Goal: Task Accomplishment & Management: Use online tool/utility

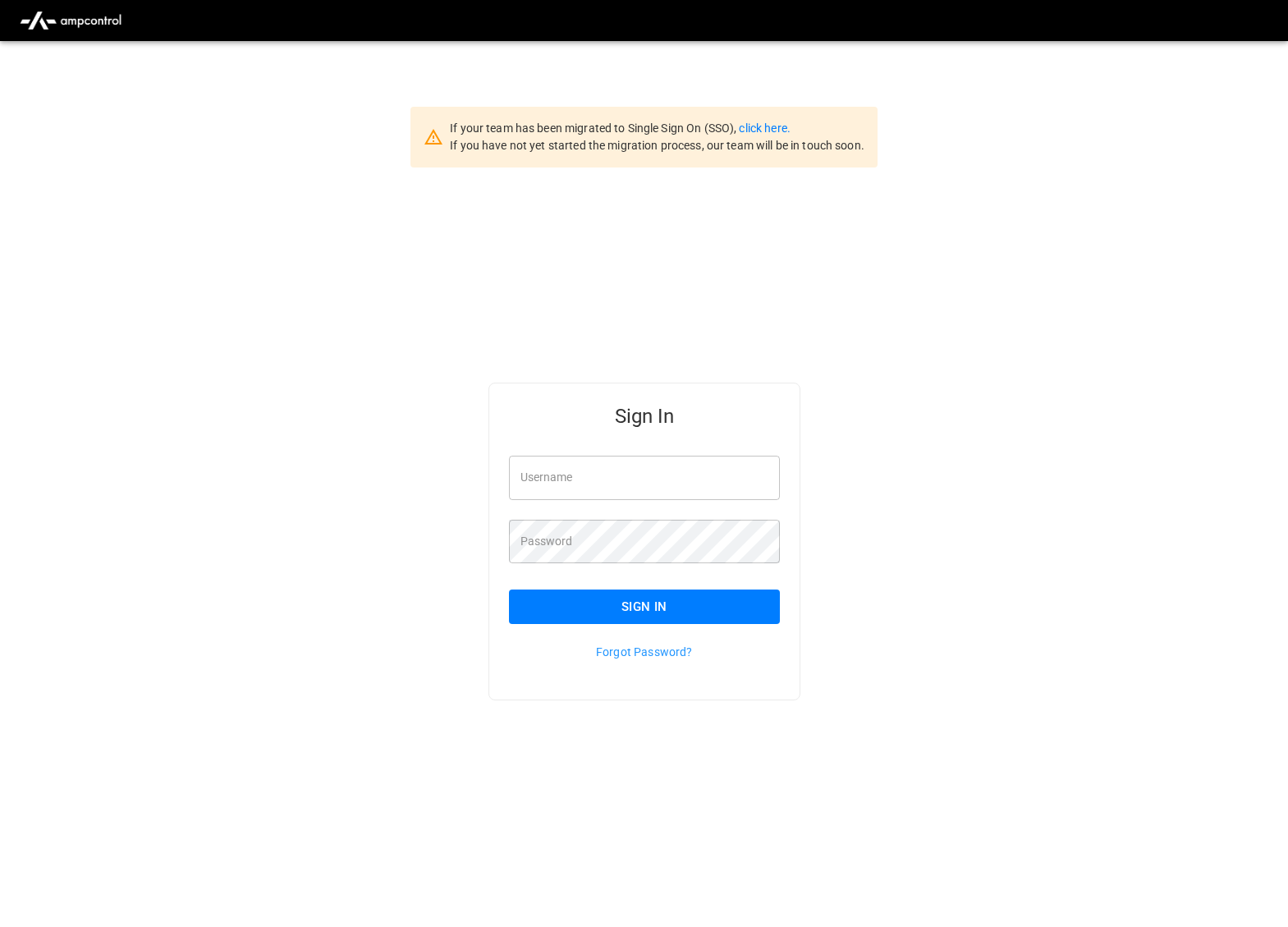
type input "*********"
click at [584, 612] on button "Sign In" at bounding box center [644, 607] width 271 height 35
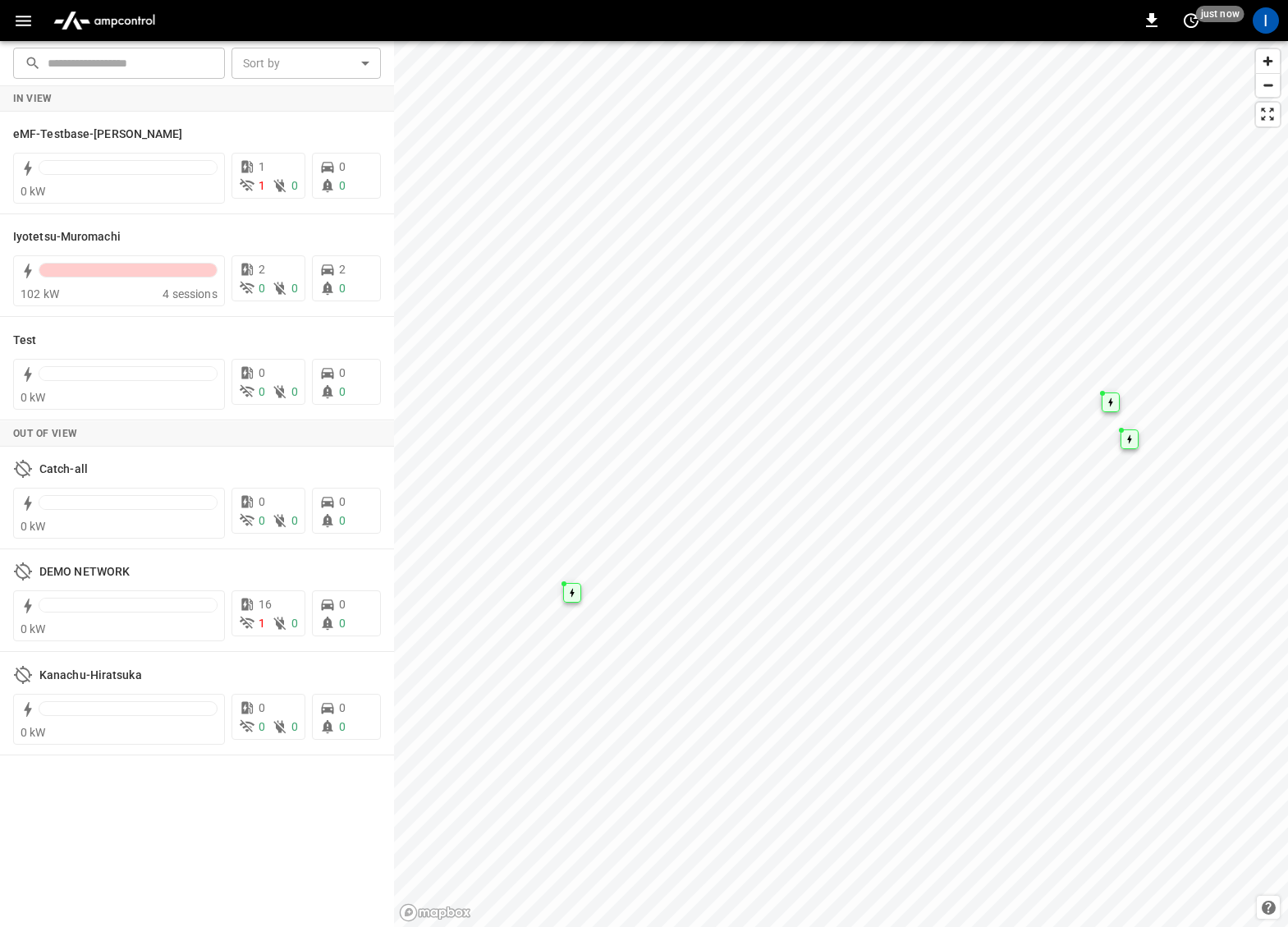
click at [24, 26] on icon "button" at bounding box center [23, 20] width 20 height 20
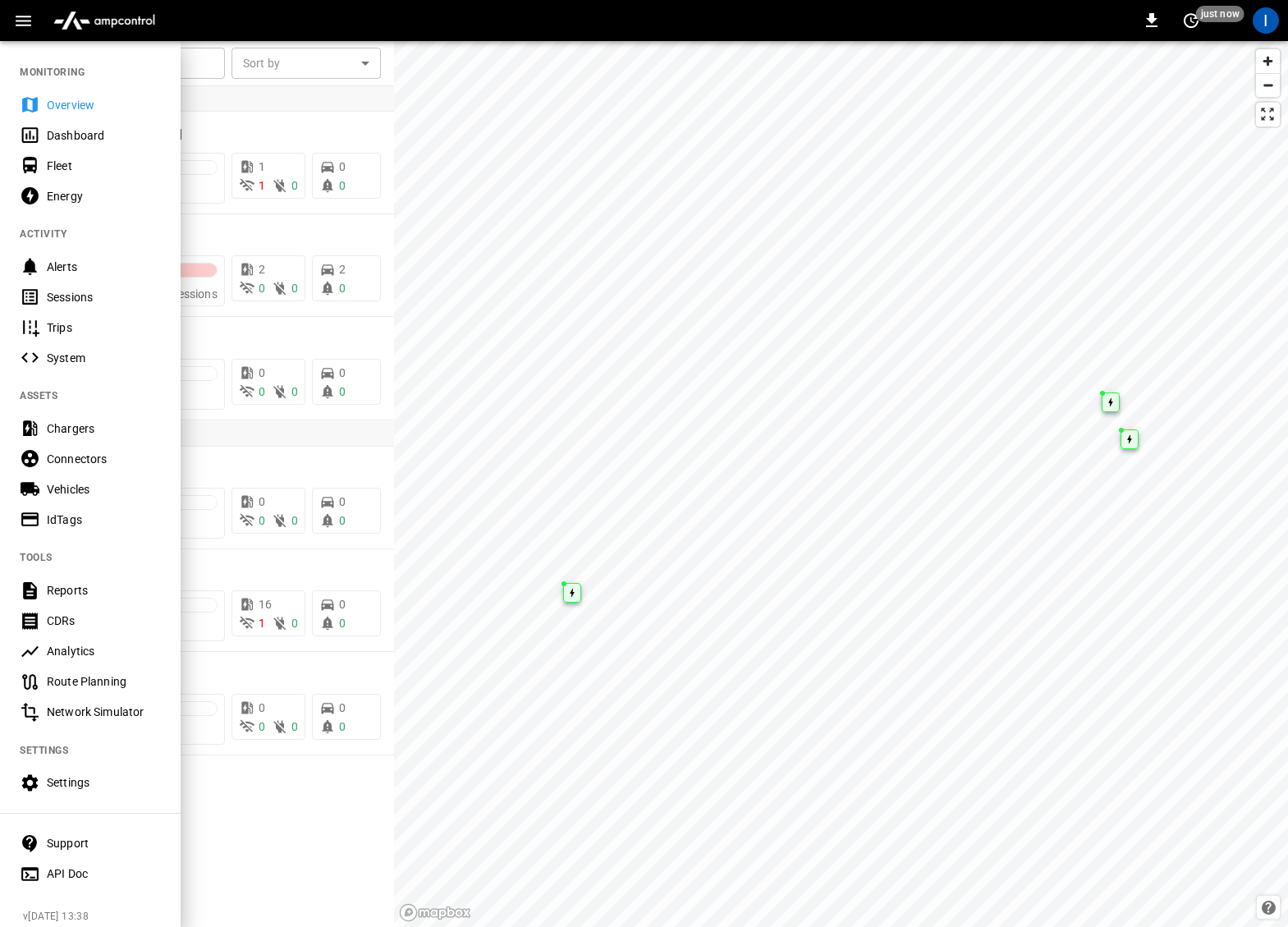
click at [101, 290] on div "Sessions" at bounding box center [104, 297] width 114 height 16
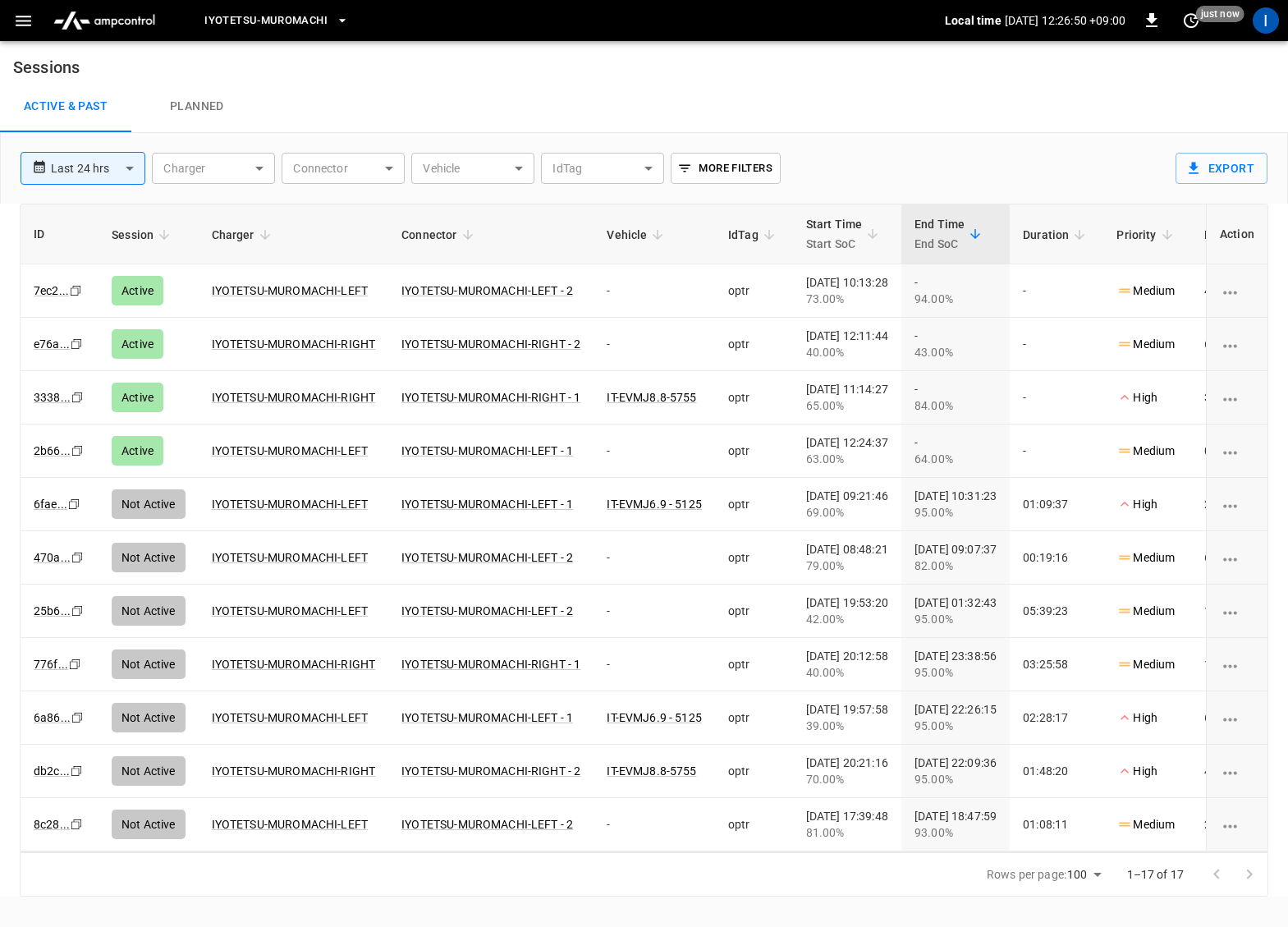
click at [327, 33] on button "Iyotetsu-Muromachi" at bounding box center [276, 21] width 157 height 32
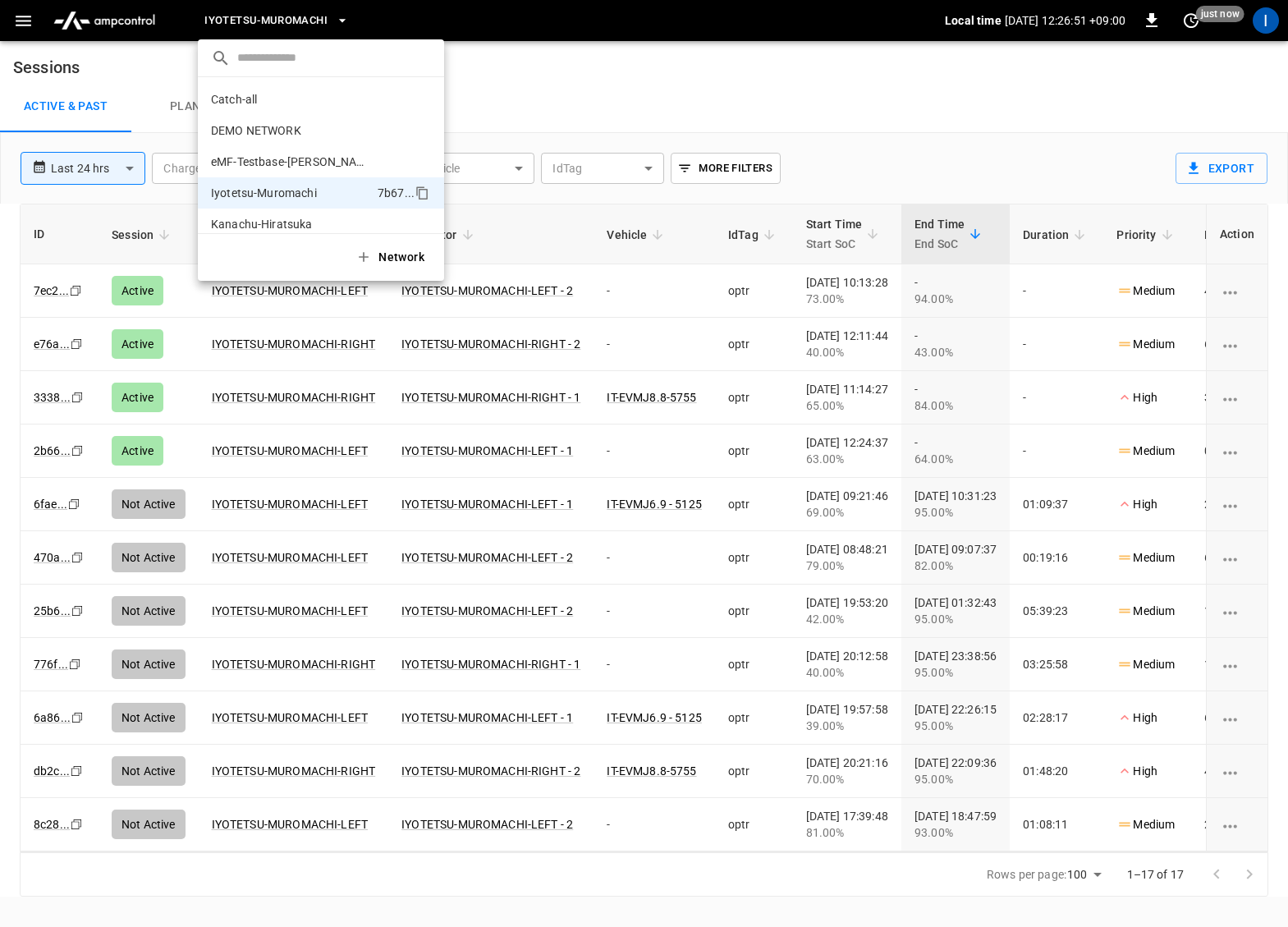
scroll to position [44, 0]
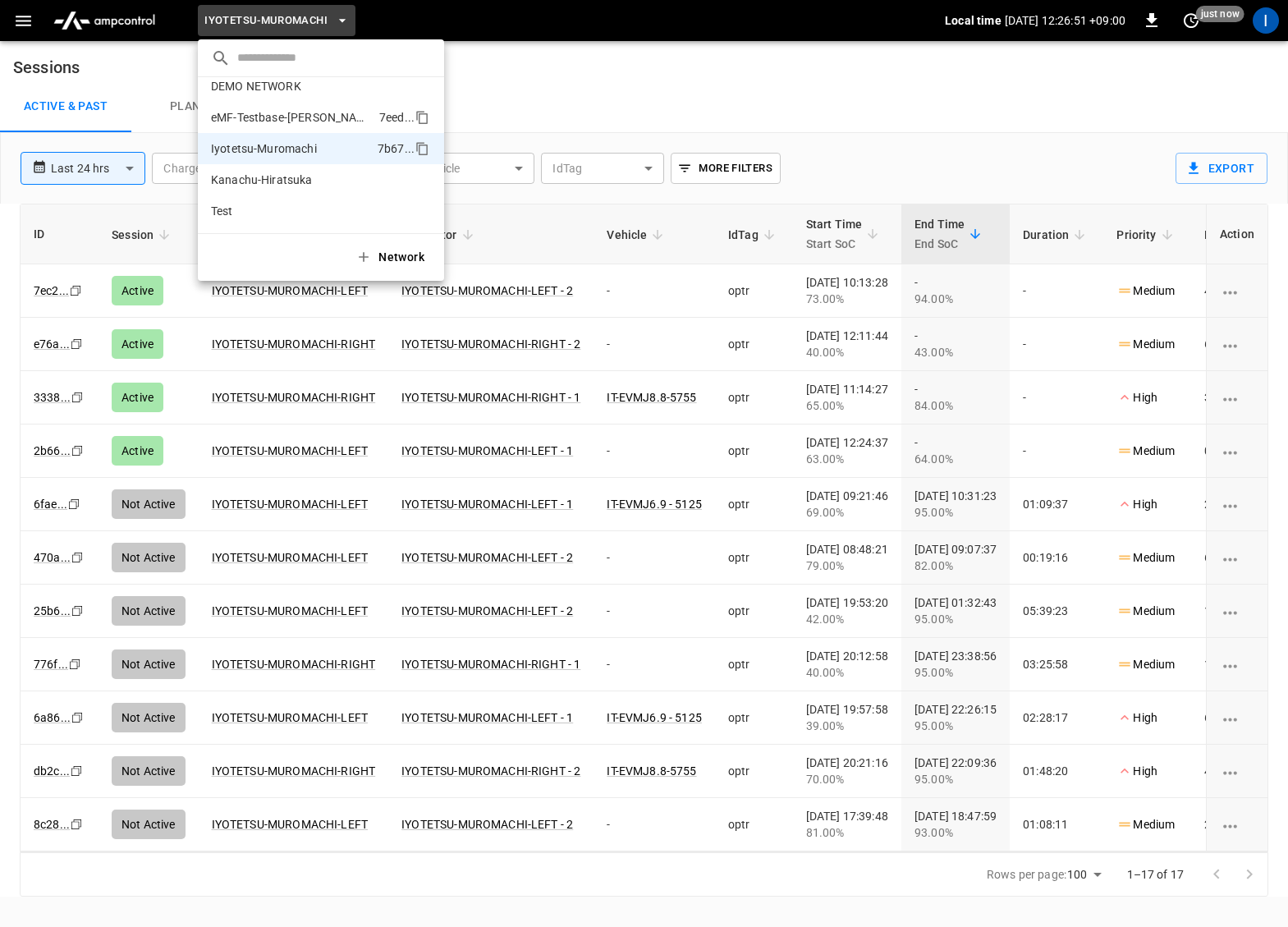
click at [317, 132] on li "eMF-Testbase-Musashimurayama 7eed ..." at bounding box center [320, 117] width 246 height 31
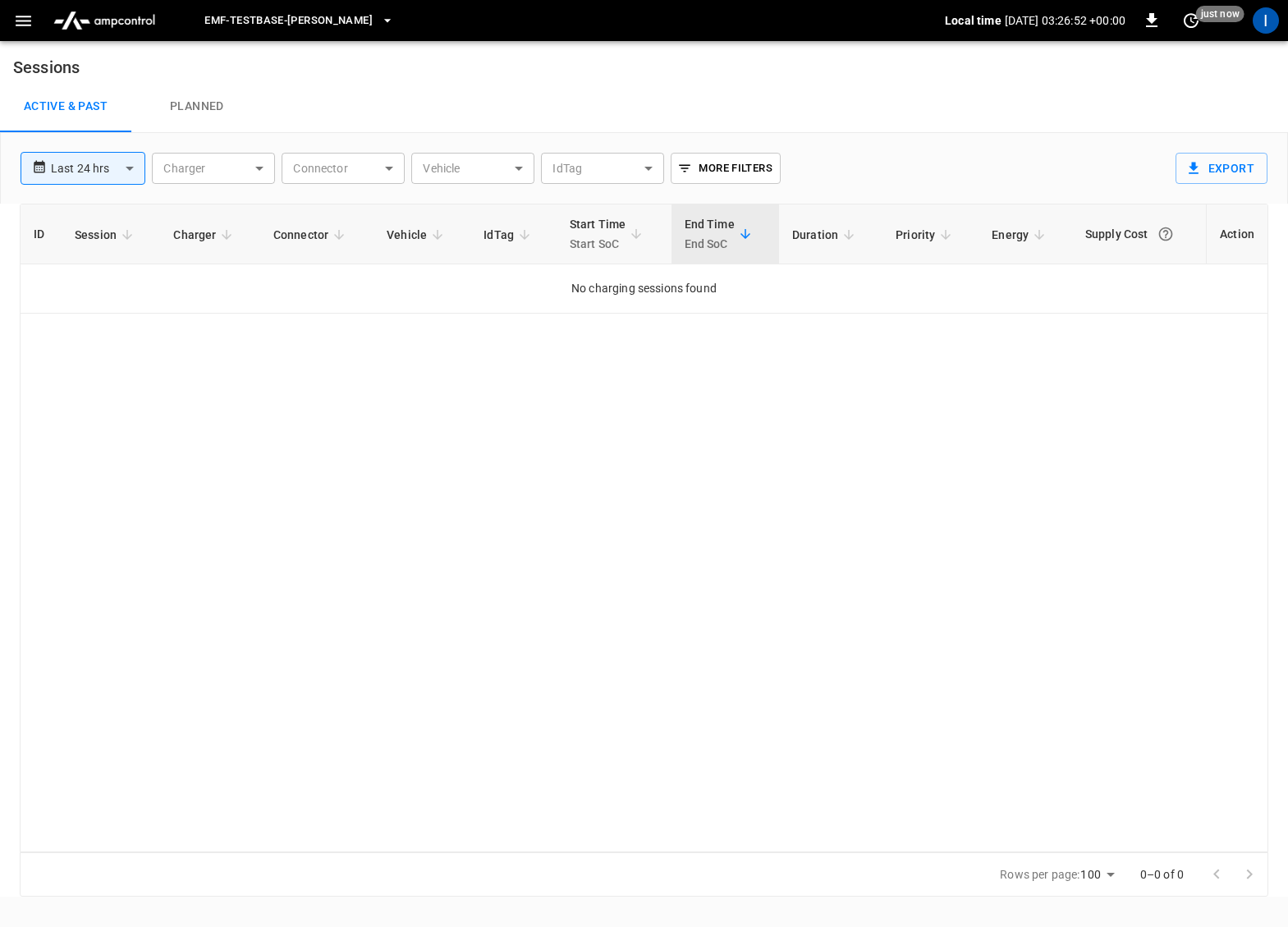
click at [561, 102] on div "Active & Past Planned" at bounding box center [644, 106] width 1288 height 52
click at [23, 29] on icon "button" at bounding box center [23, 20] width 20 height 20
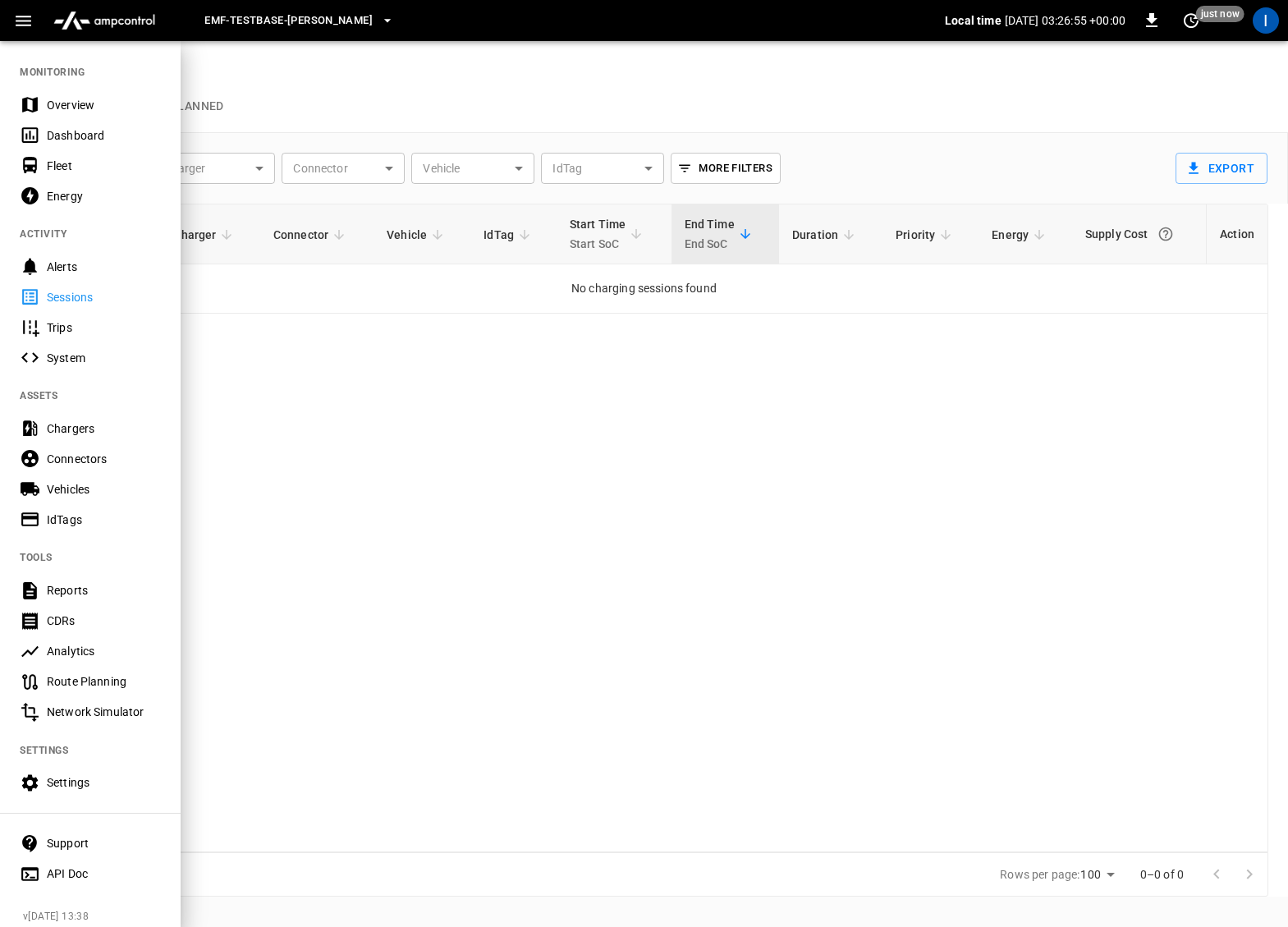
click at [601, 143] on div at bounding box center [644, 464] width 1288 height 927
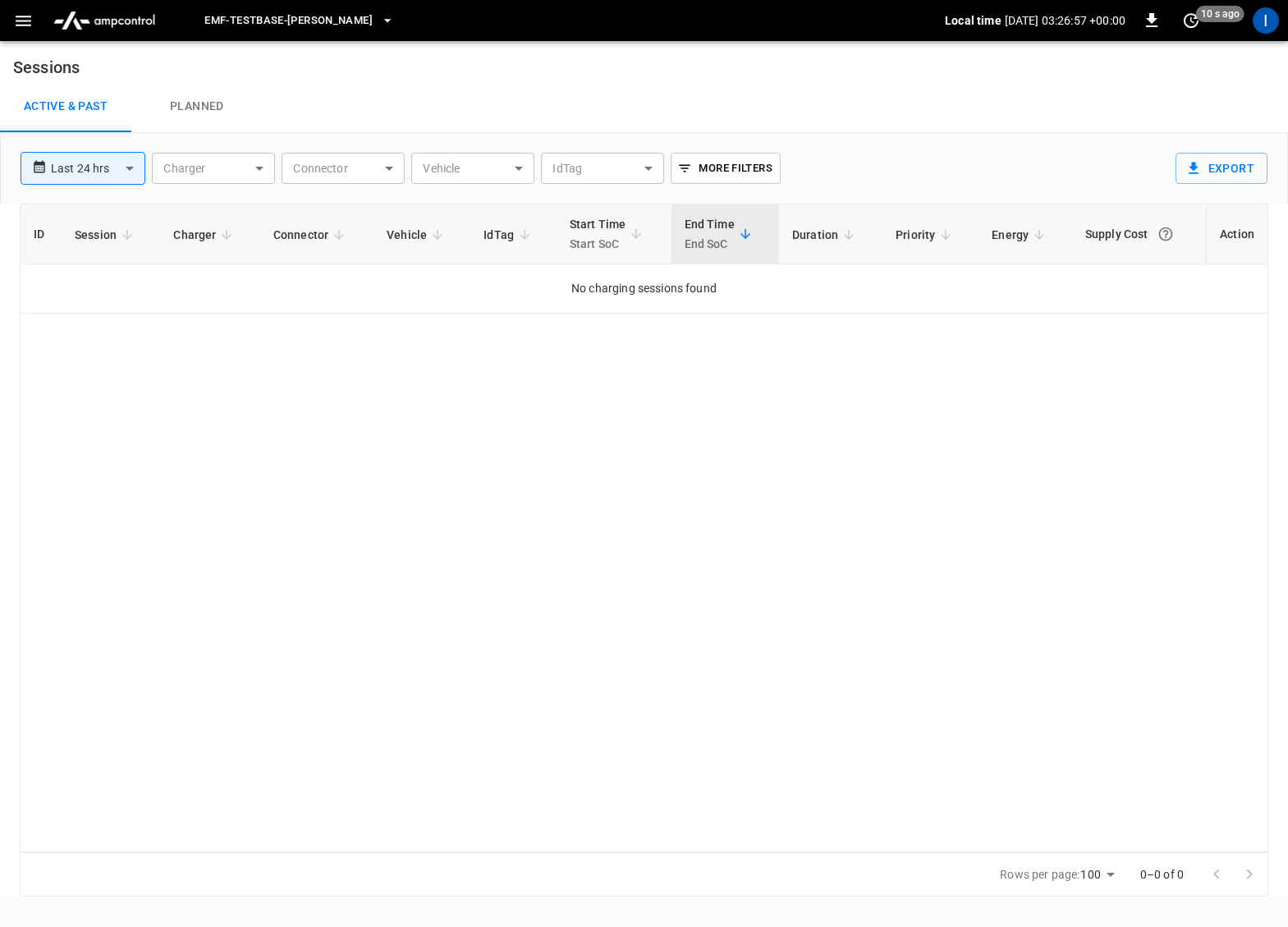
click at [21, 34] on button "button" at bounding box center [23, 20] width 34 height 30
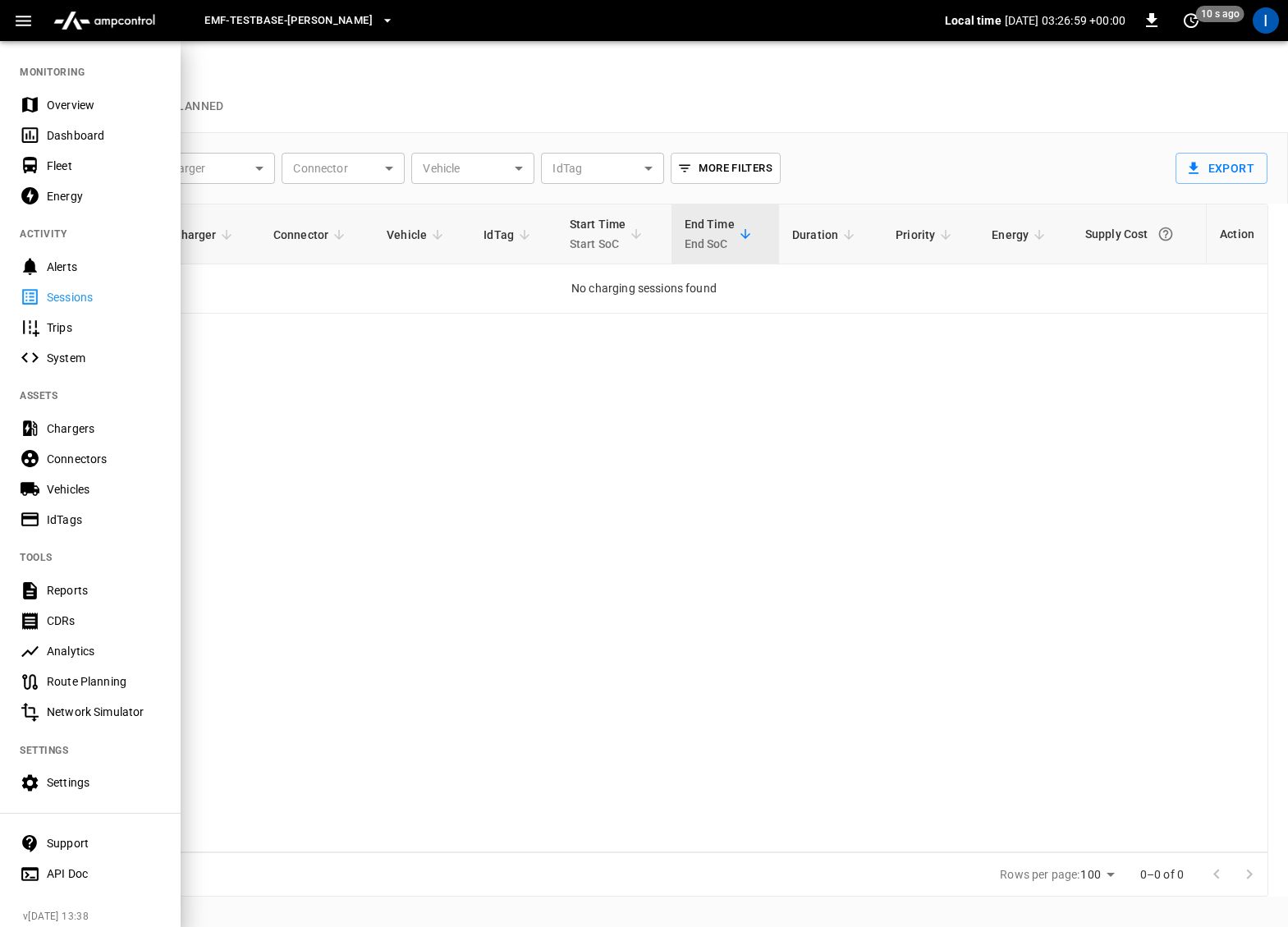
click at [109, 469] on div "Connectors" at bounding box center [90, 459] width 181 height 30
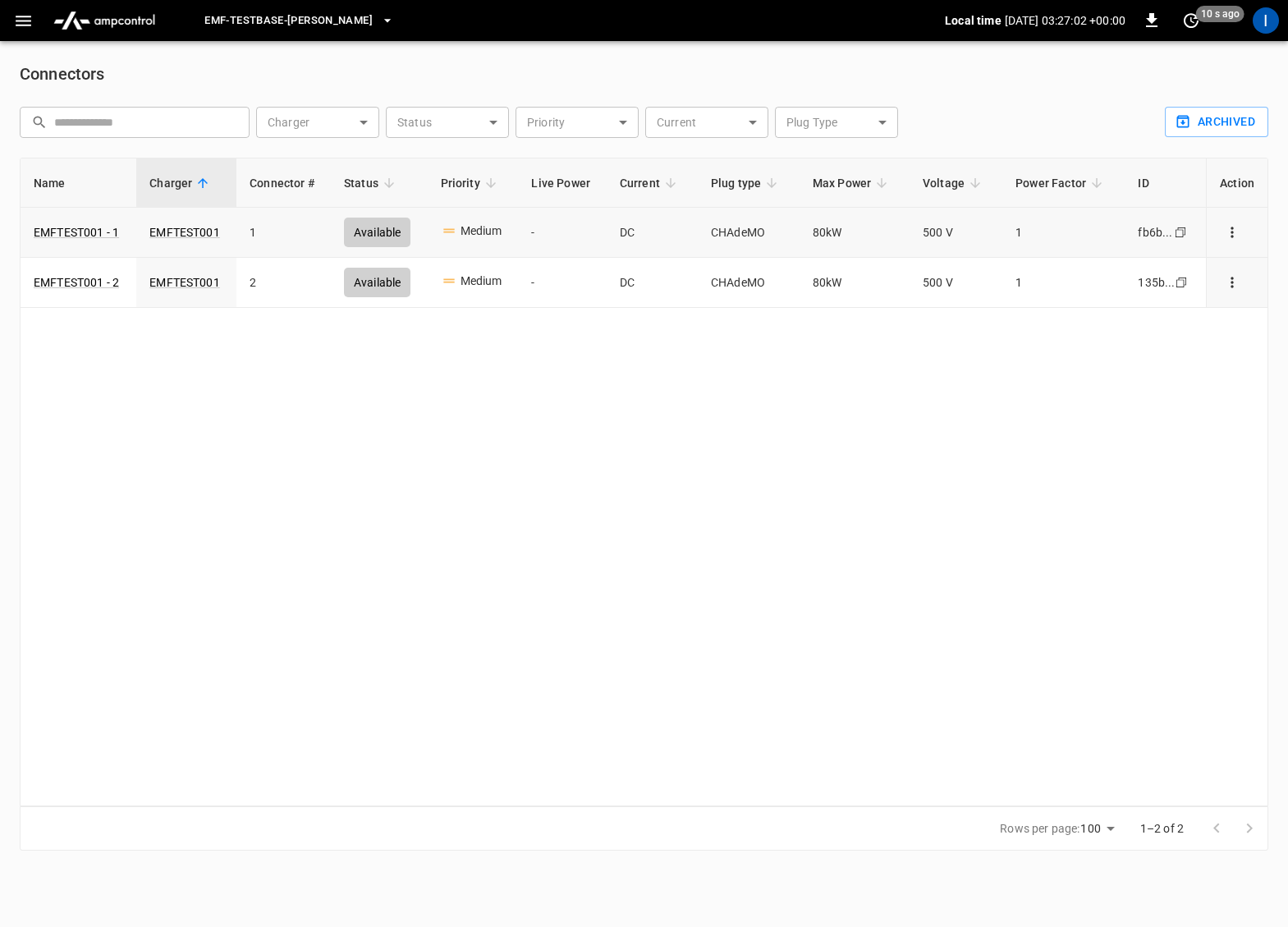
click at [1238, 230] on icon "connector options" at bounding box center [1232, 232] width 16 height 16
click at [1206, 315] on li "Remote start" at bounding box center [1216, 322] width 115 height 27
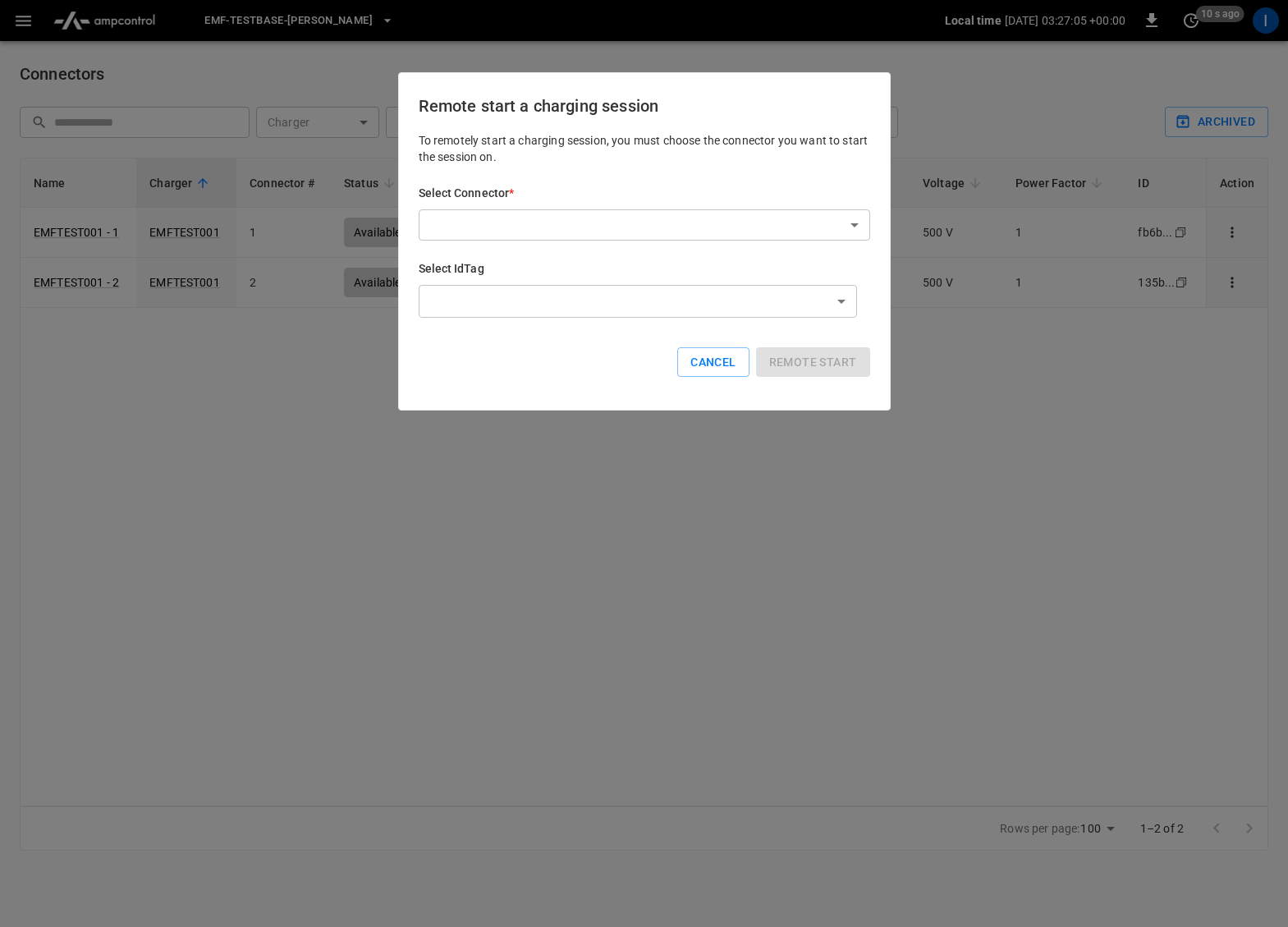
click at [764, 224] on body "eMF-Testbase-Musashimurayama Local time [DATE] 03:27:05 +00:00 0 10 s ago I Con…" at bounding box center [644, 435] width 1288 height 871
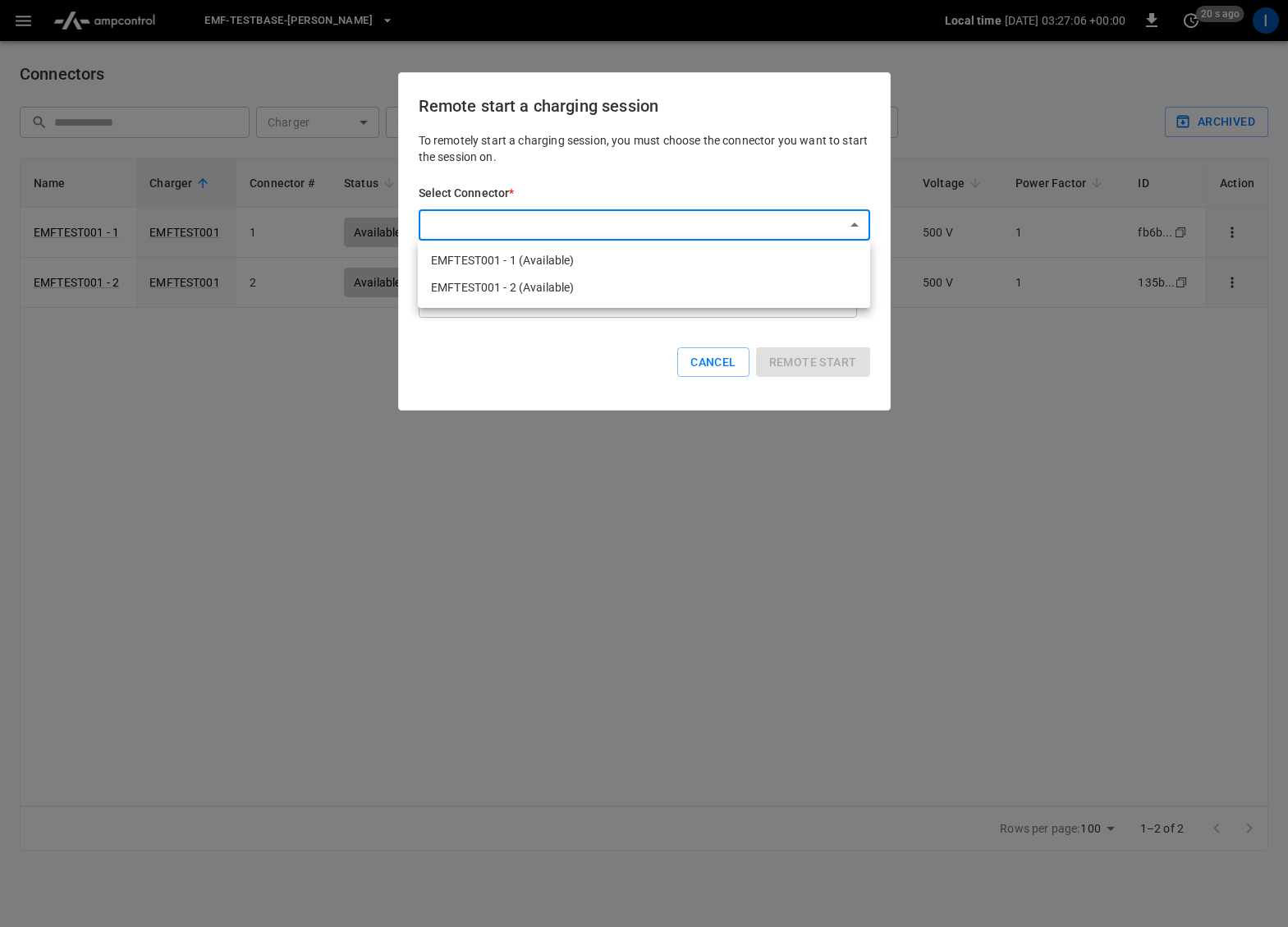
click at [721, 262] on li "EMFTEST001 - 1 (Available)" at bounding box center [644, 261] width 453 height 27
type input "**********"
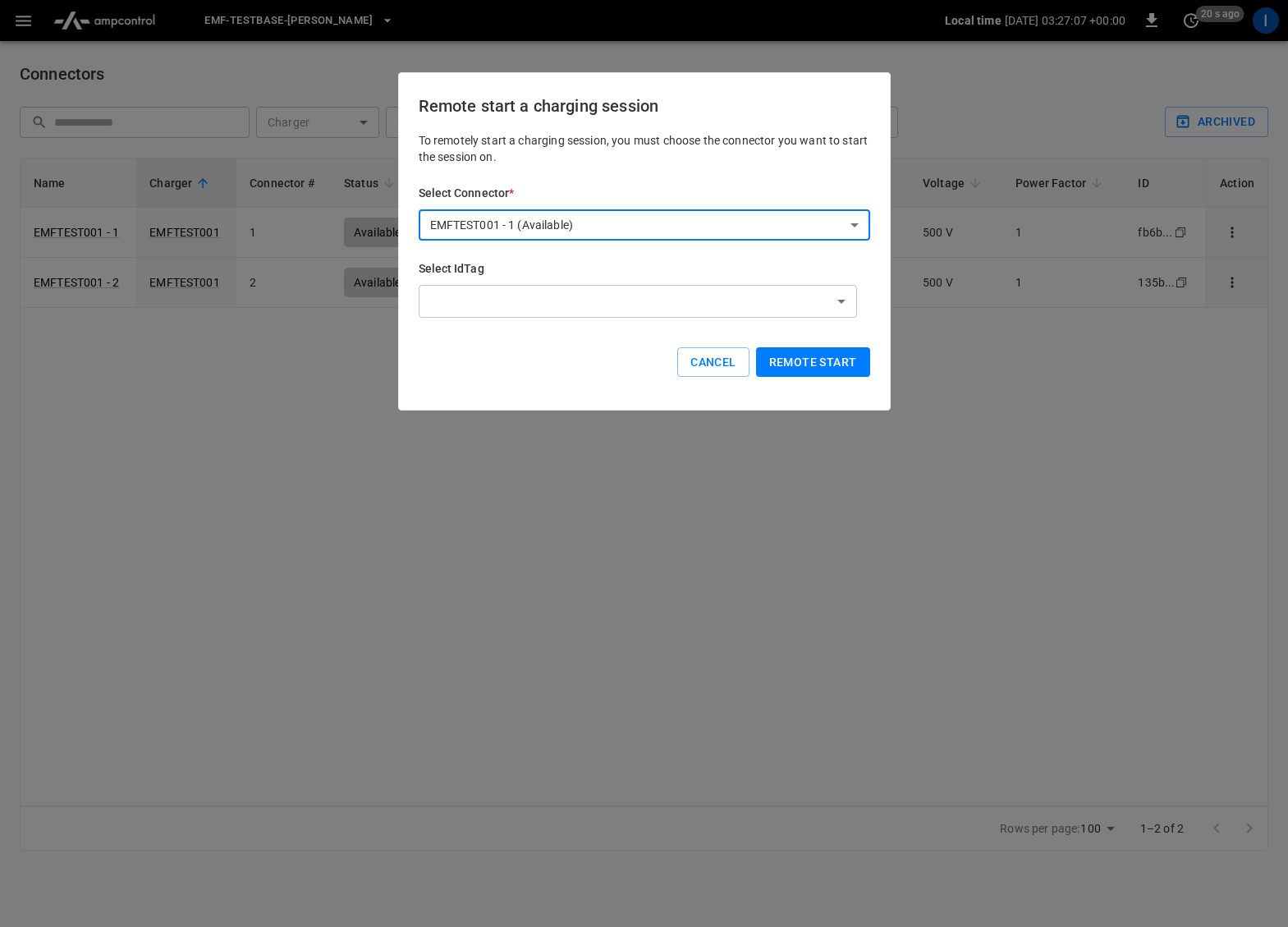
click at [817, 367] on button "Remote start" at bounding box center [813, 363] width 114 height 30
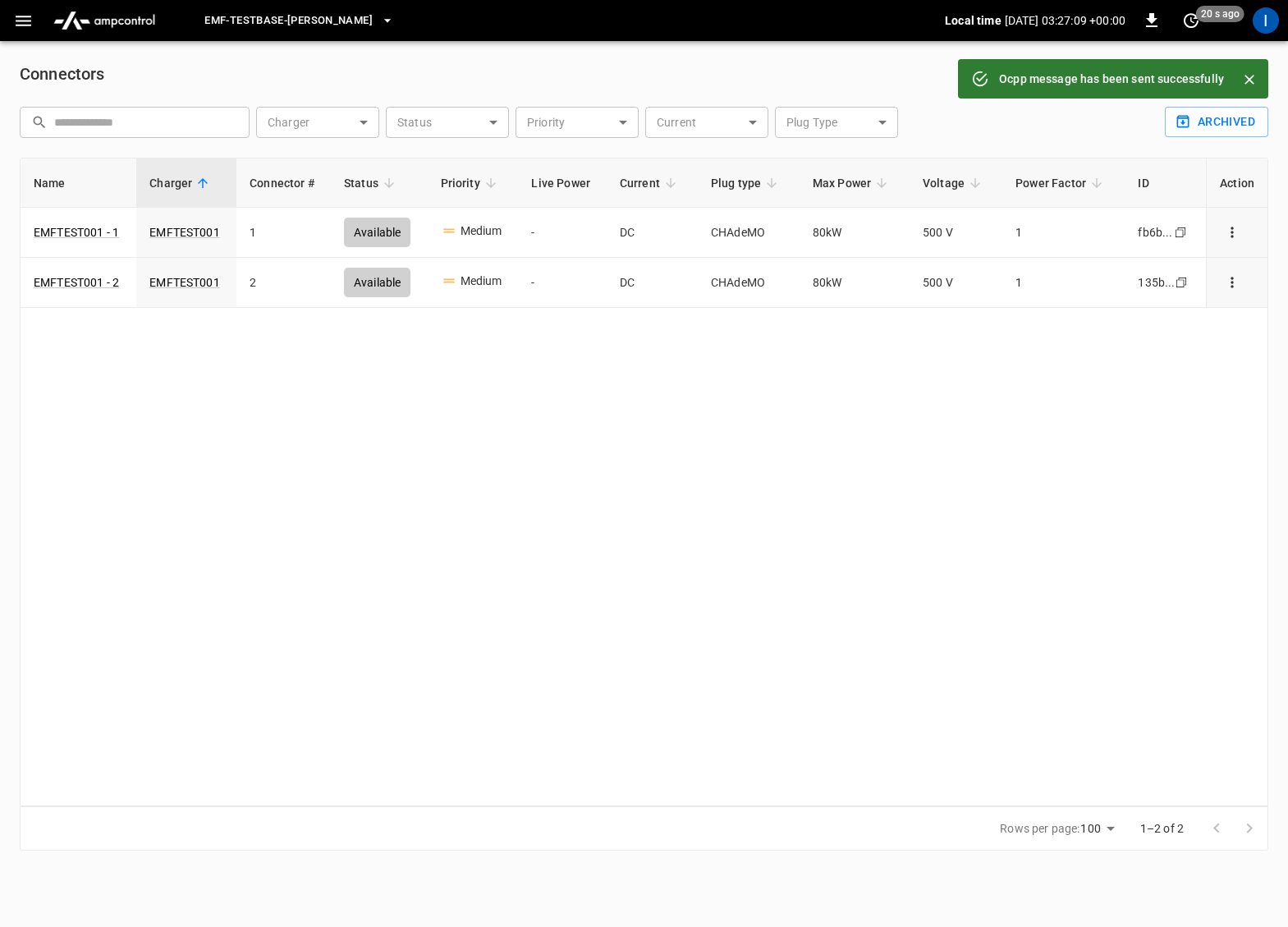
click at [817, 367] on div "Name Charger Connector # Status Priority Live Power Current Plug type Max Power…" at bounding box center [644, 481] width 1249 height 649
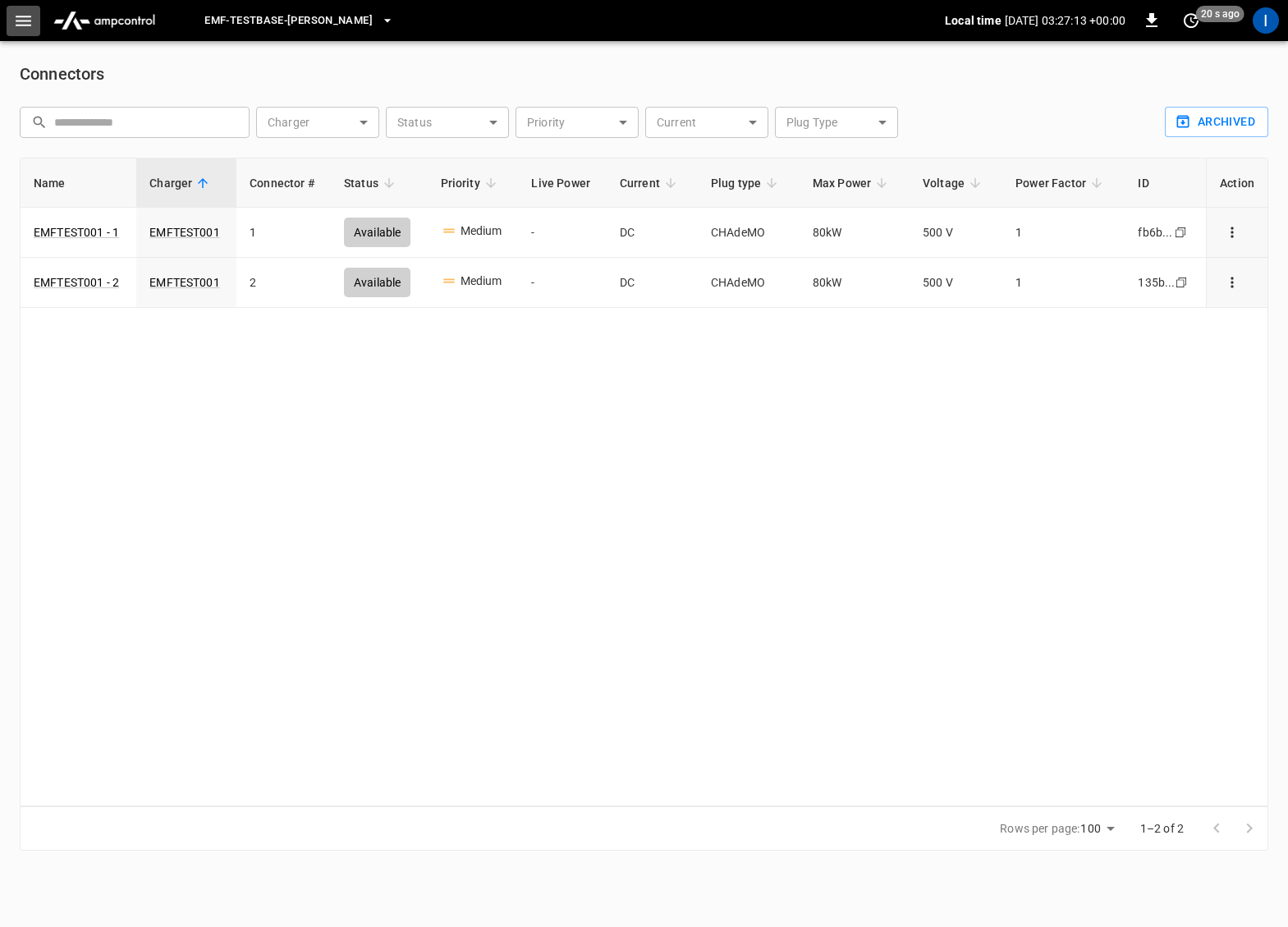
click at [27, 23] on icon "button" at bounding box center [23, 20] width 20 height 20
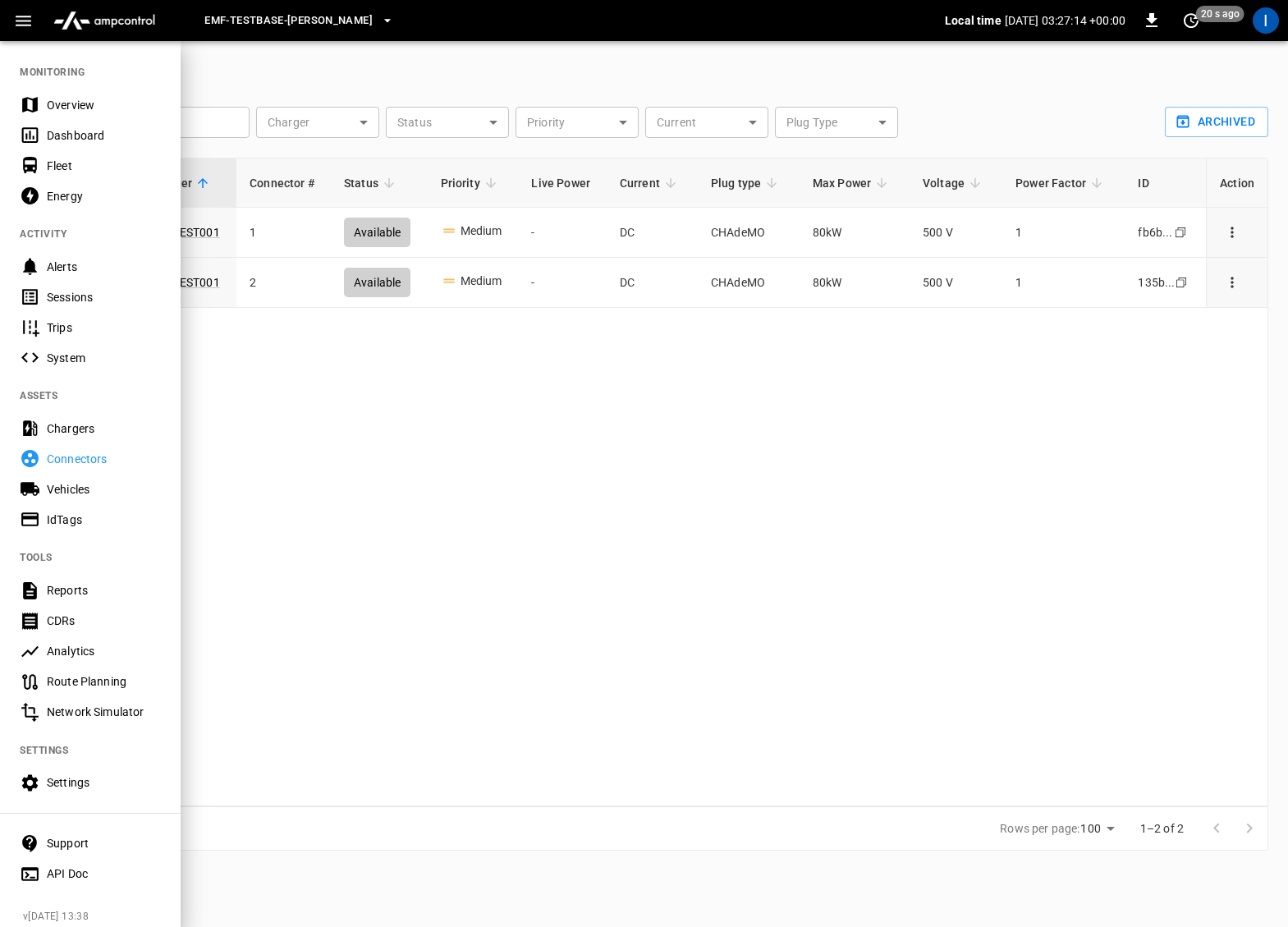
click at [91, 287] on div "Sessions" at bounding box center [90, 297] width 181 height 30
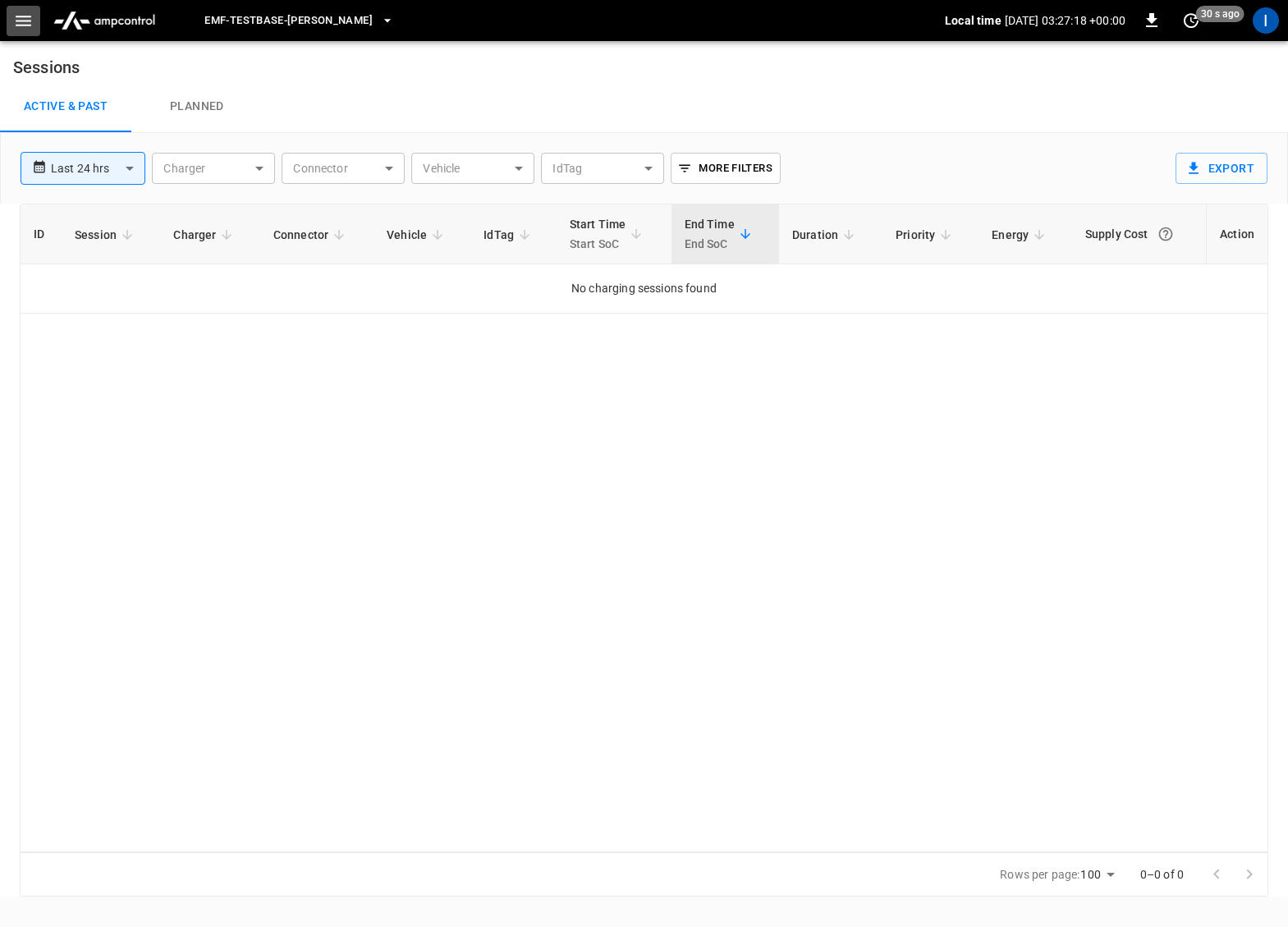
click at [26, 17] on icon "button" at bounding box center [23, 20] width 20 height 20
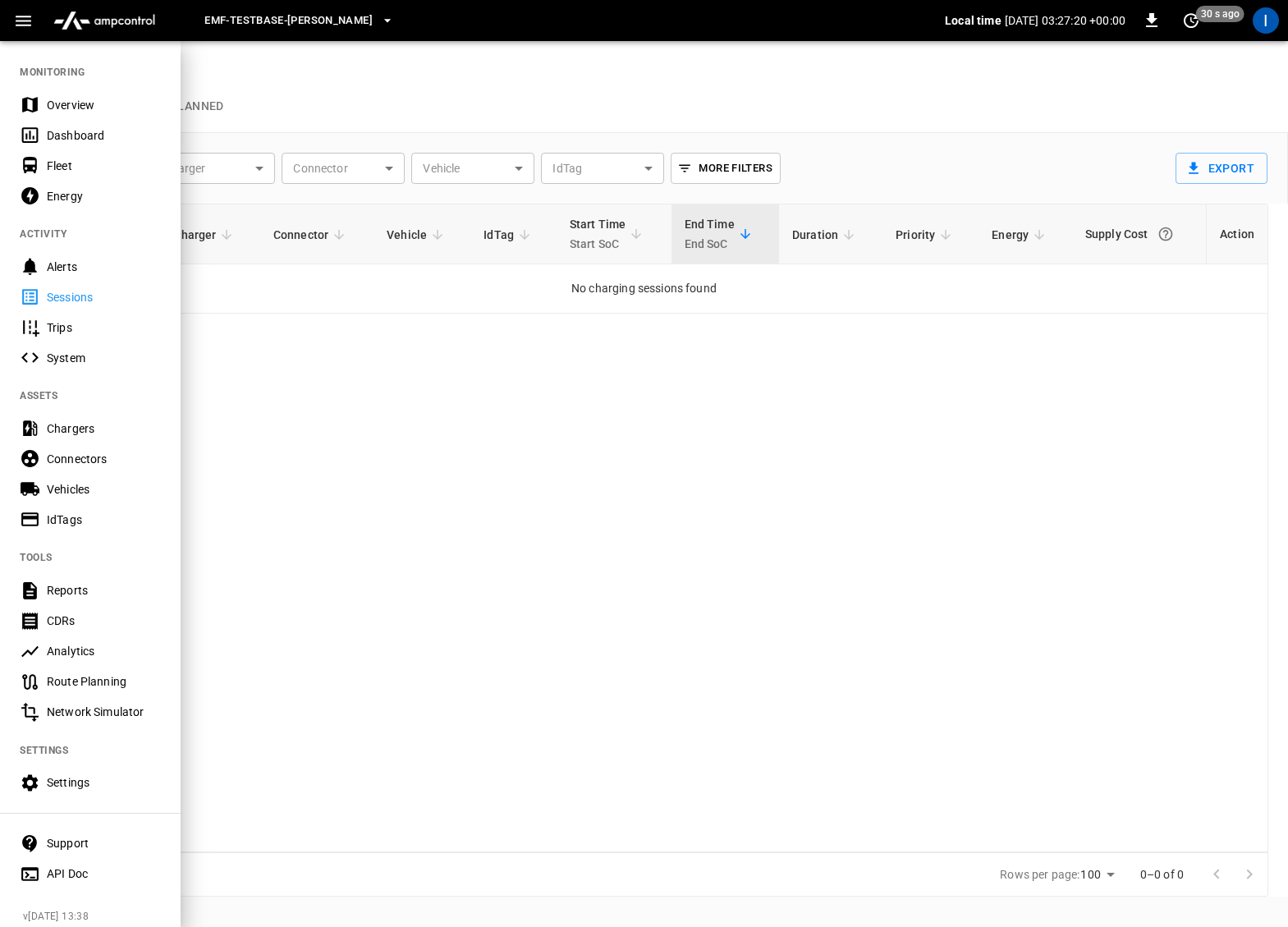
click at [105, 427] on div "Chargers" at bounding box center [104, 429] width 114 height 16
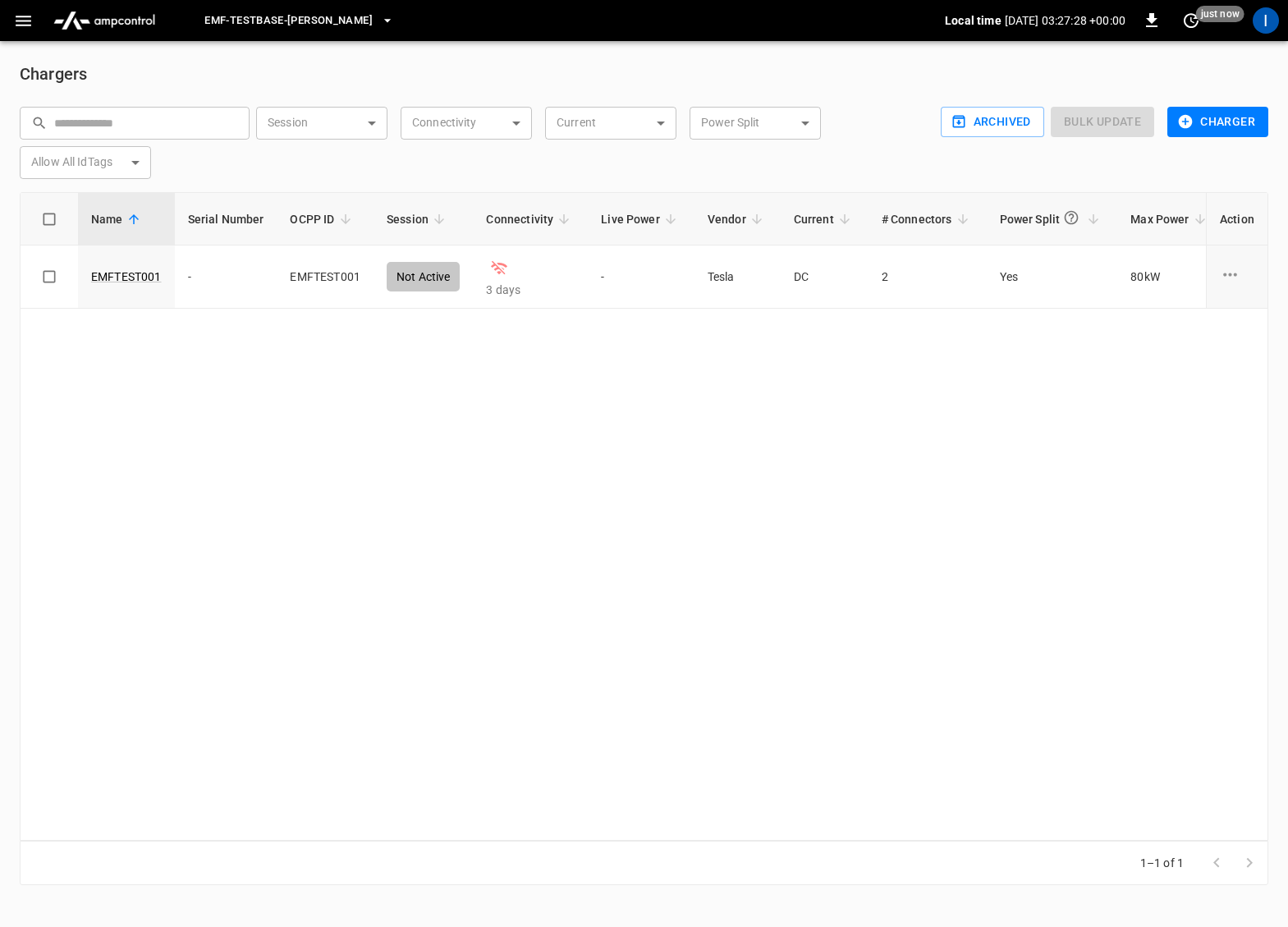
click at [19, 21] on icon "button" at bounding box center [23, 20] width 20 height 20
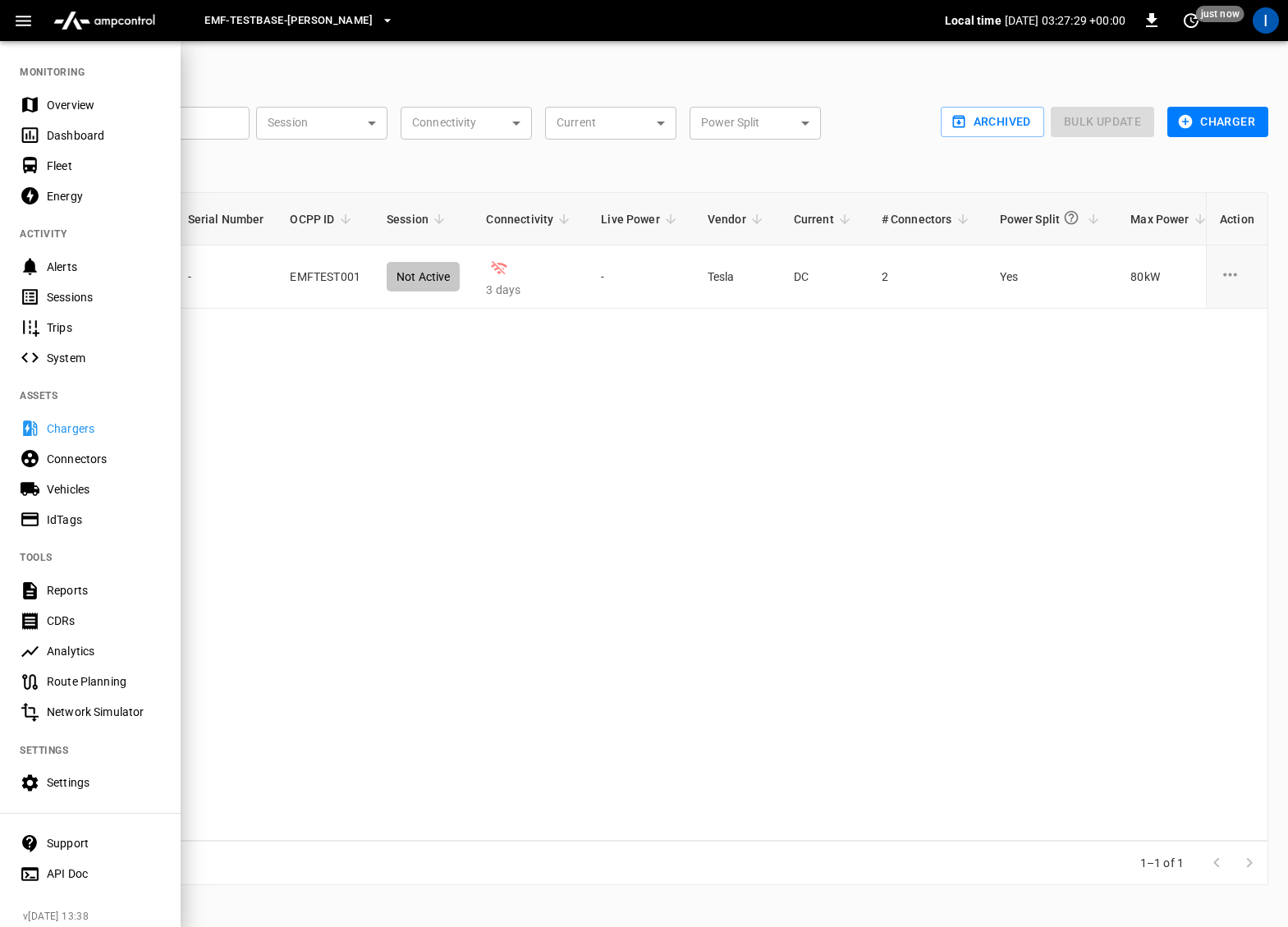
click at [92, 452] on div "Connectors" at bounding box center [104, 459] width 114 height 16
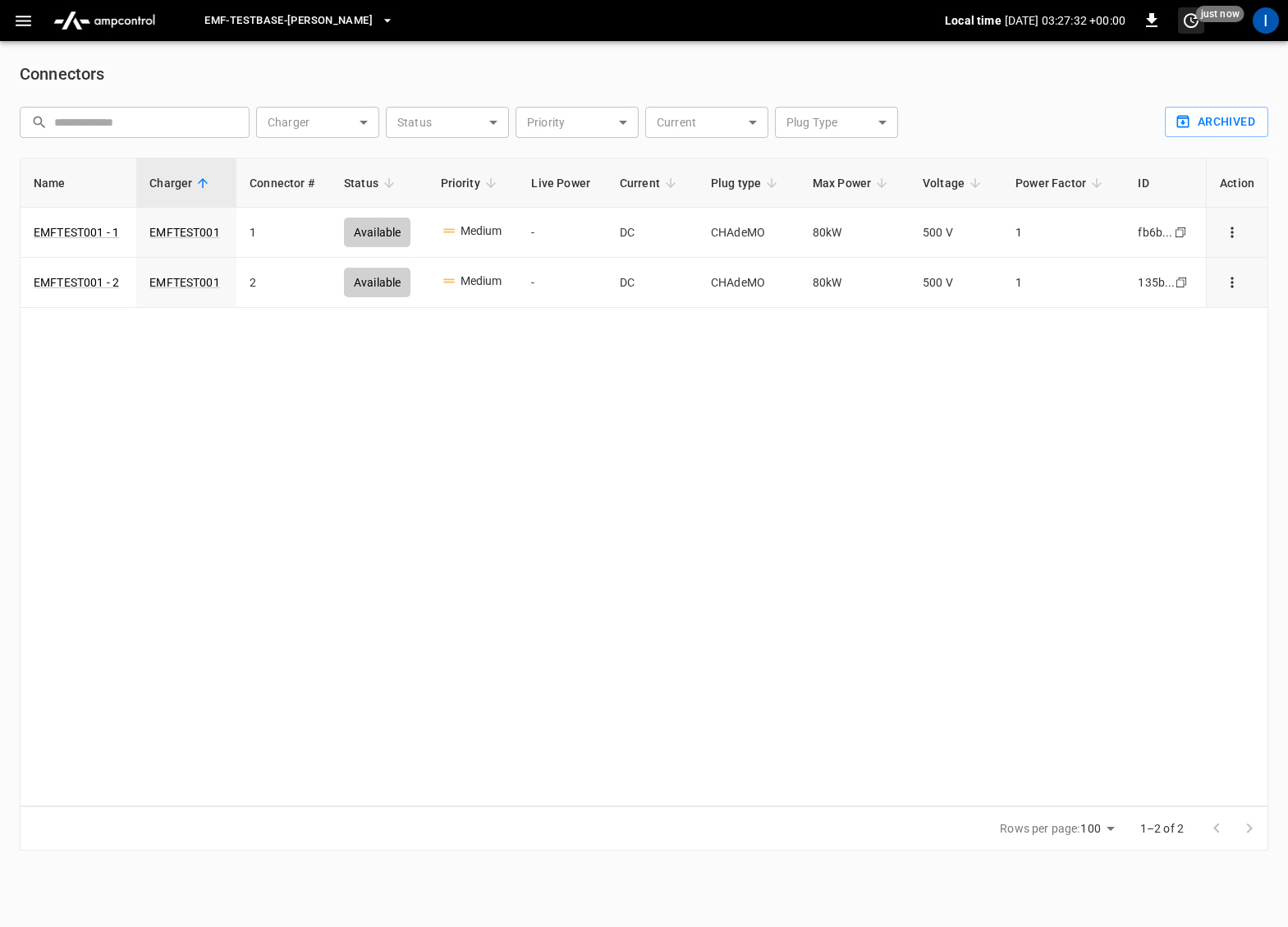
click at [1200, 25] on icon "set refresh interval" at bounding box center [1191, 20] width 20 height 20
click at [1158, 47] on li "Refresh now" at bounding box center [1139, 53] width 131 height 27
click at [697, 481] on div at bounding box center [644, 464] width 1288 height 927
click at [94, 239] on link "EMFTEST001 - 1" at bounding box center [76, 232] width 92 height 23
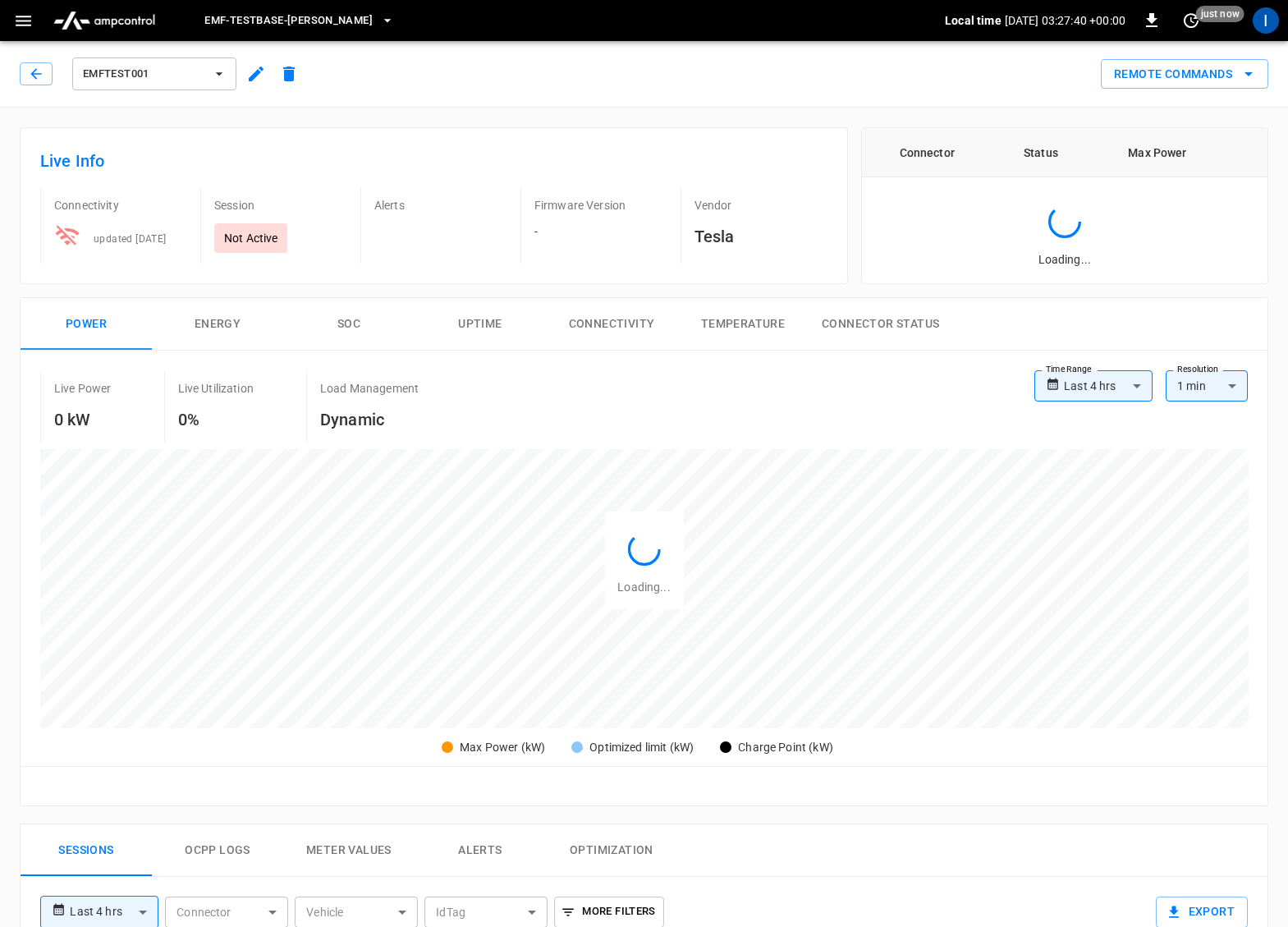
type input "**********"
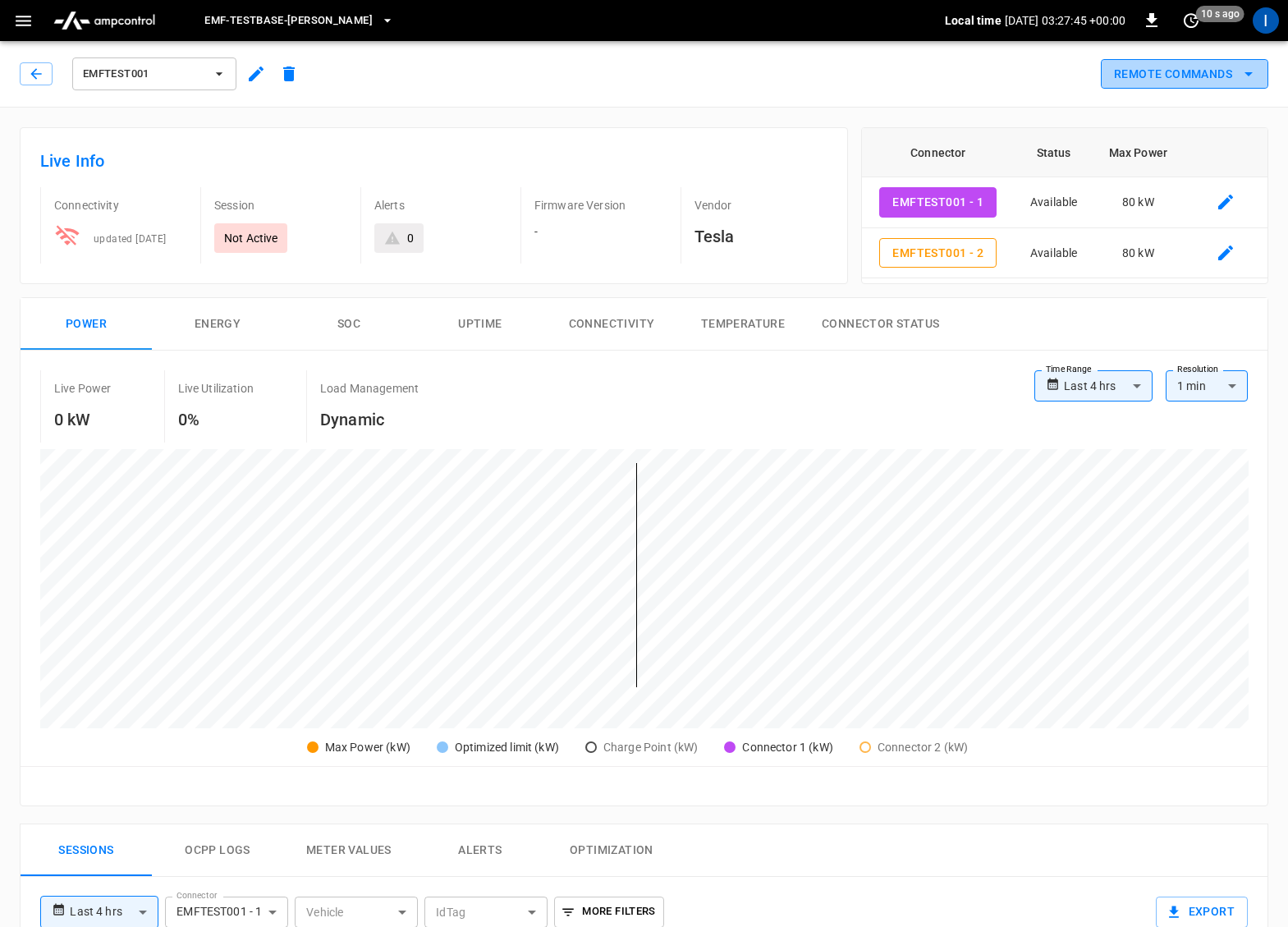
click at [1242, 79] on icon "remote commands options" at bounding box center [1249, 74] width 20 height 20
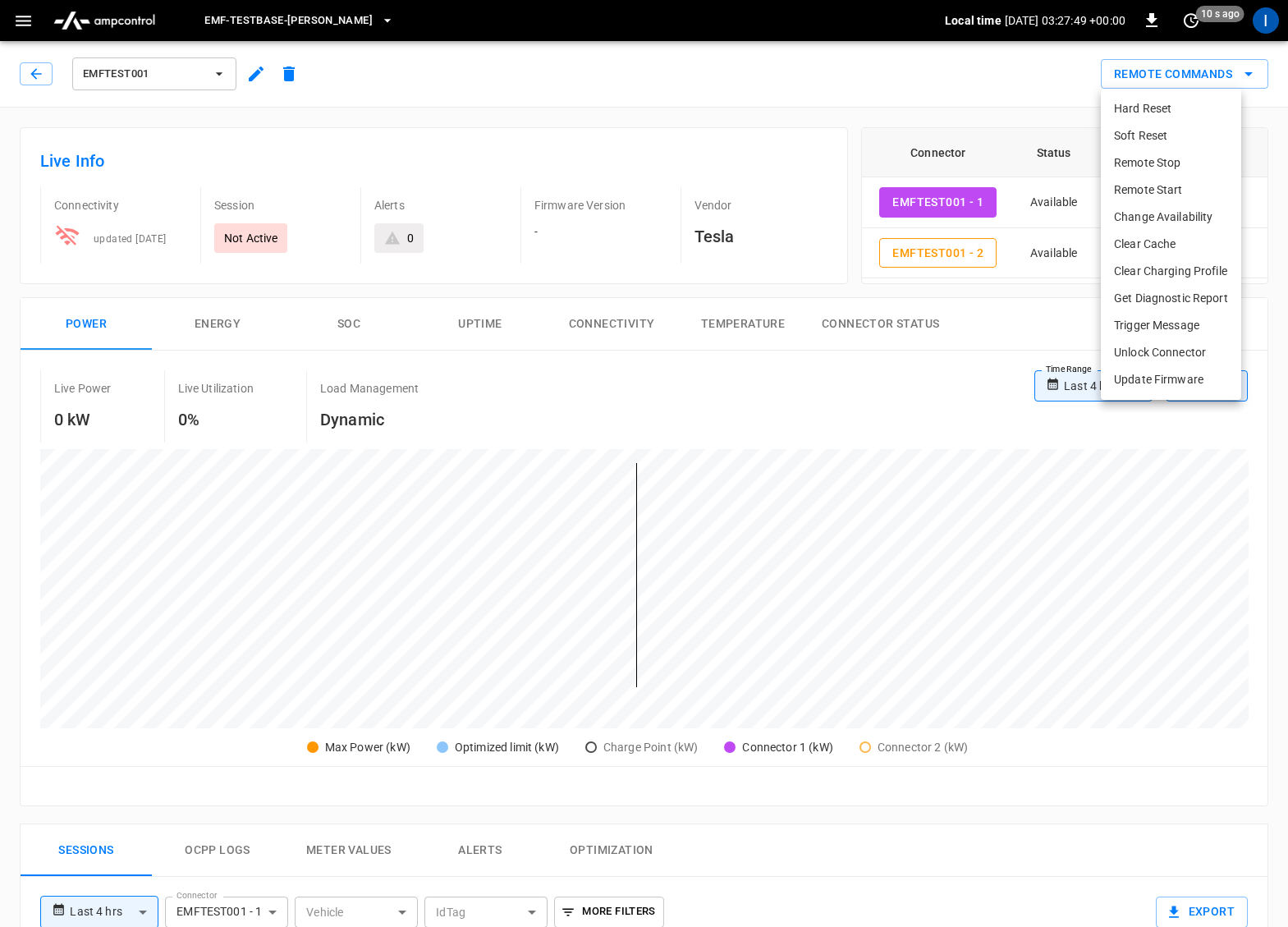
click at [1147, 191] on li "Remote Start" at bounding box center [1171, 189] width 141 height 27
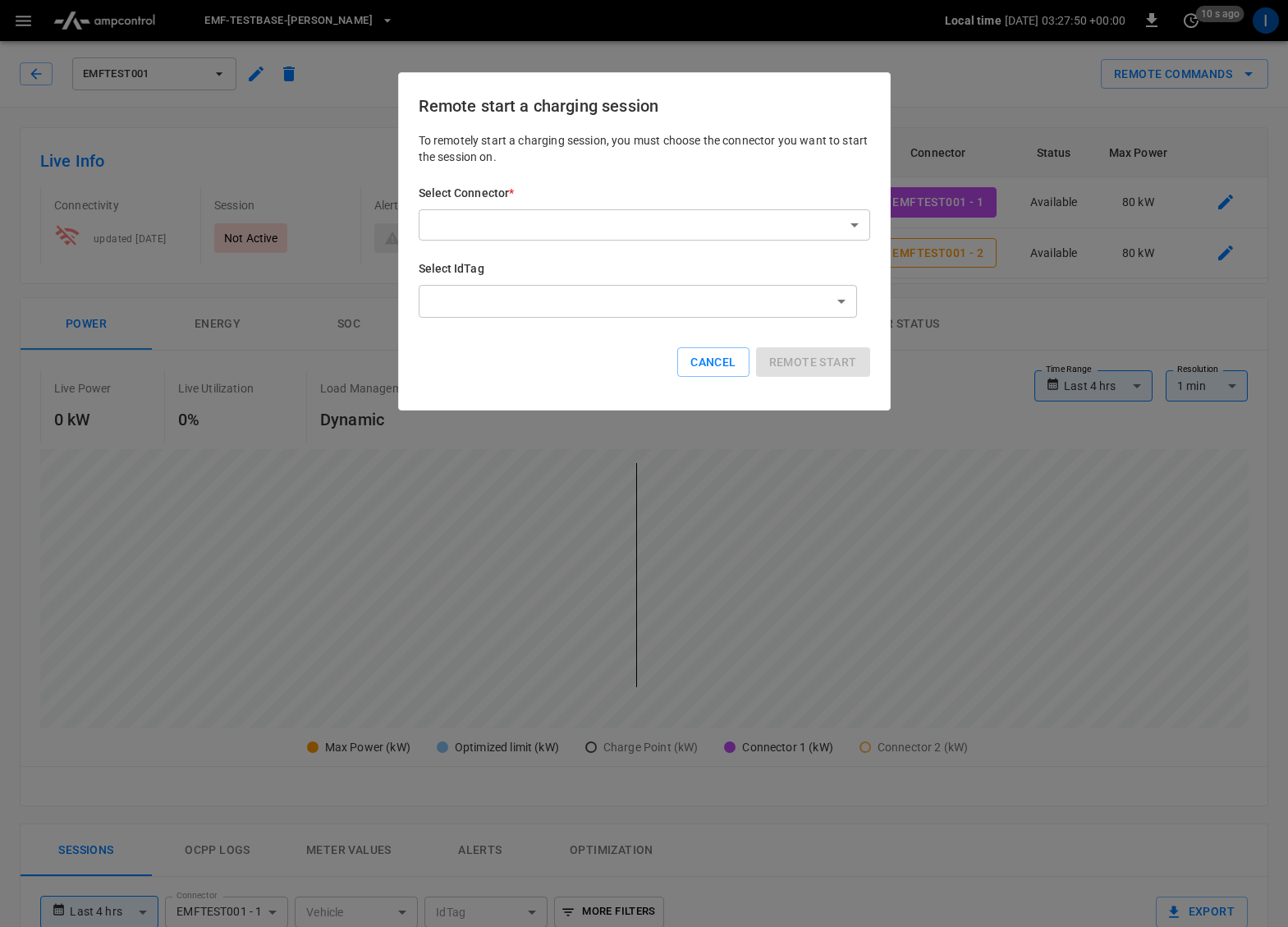
click at [828, 225] on body "**********" at bounding box center [644, 830] width 1288 height 1661
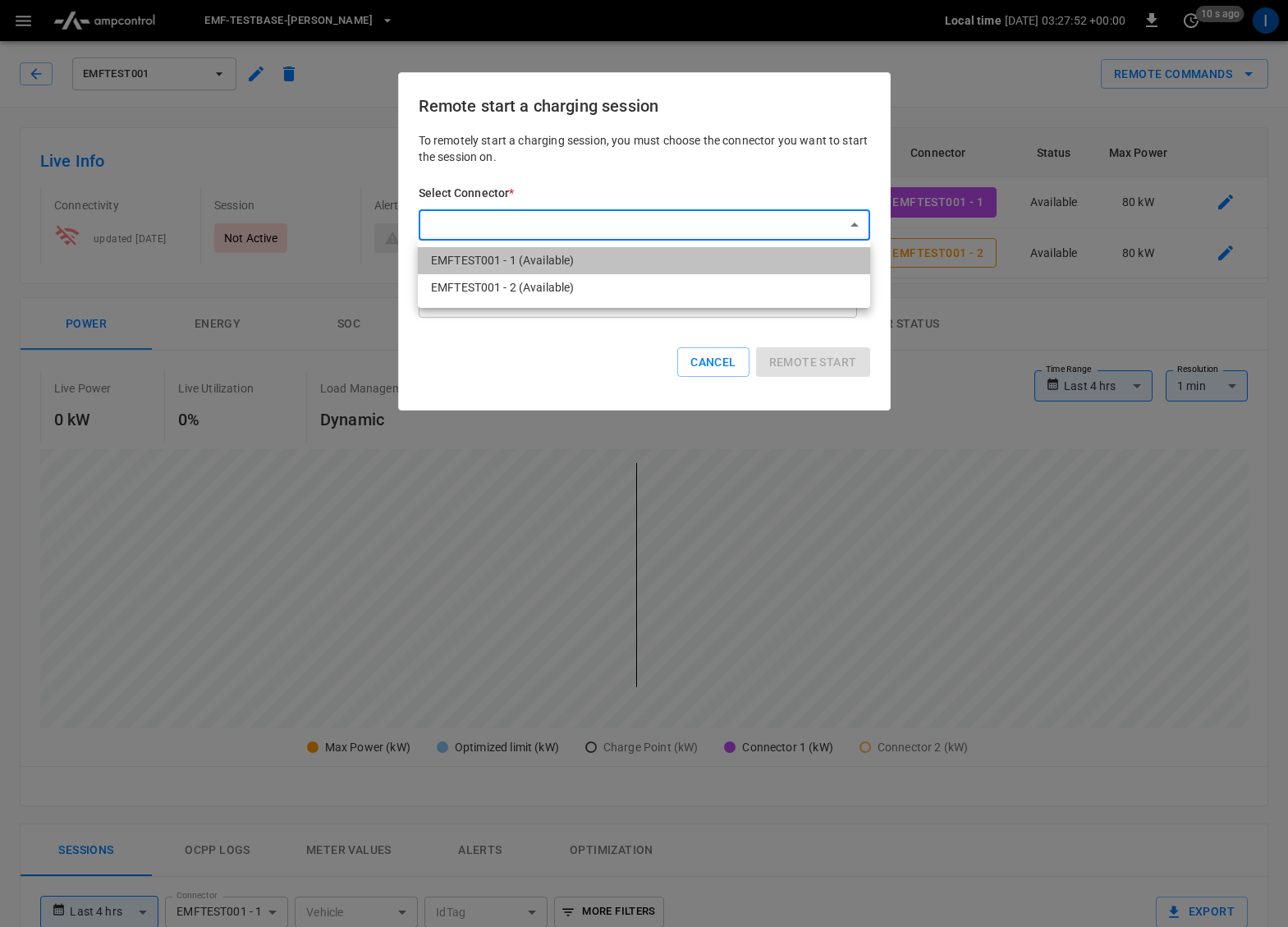
click at [799, 254] on li "EMFTEST001 - 1 (Available)" at bounding box center [644, 261] width 453 height 27
type input "**********"
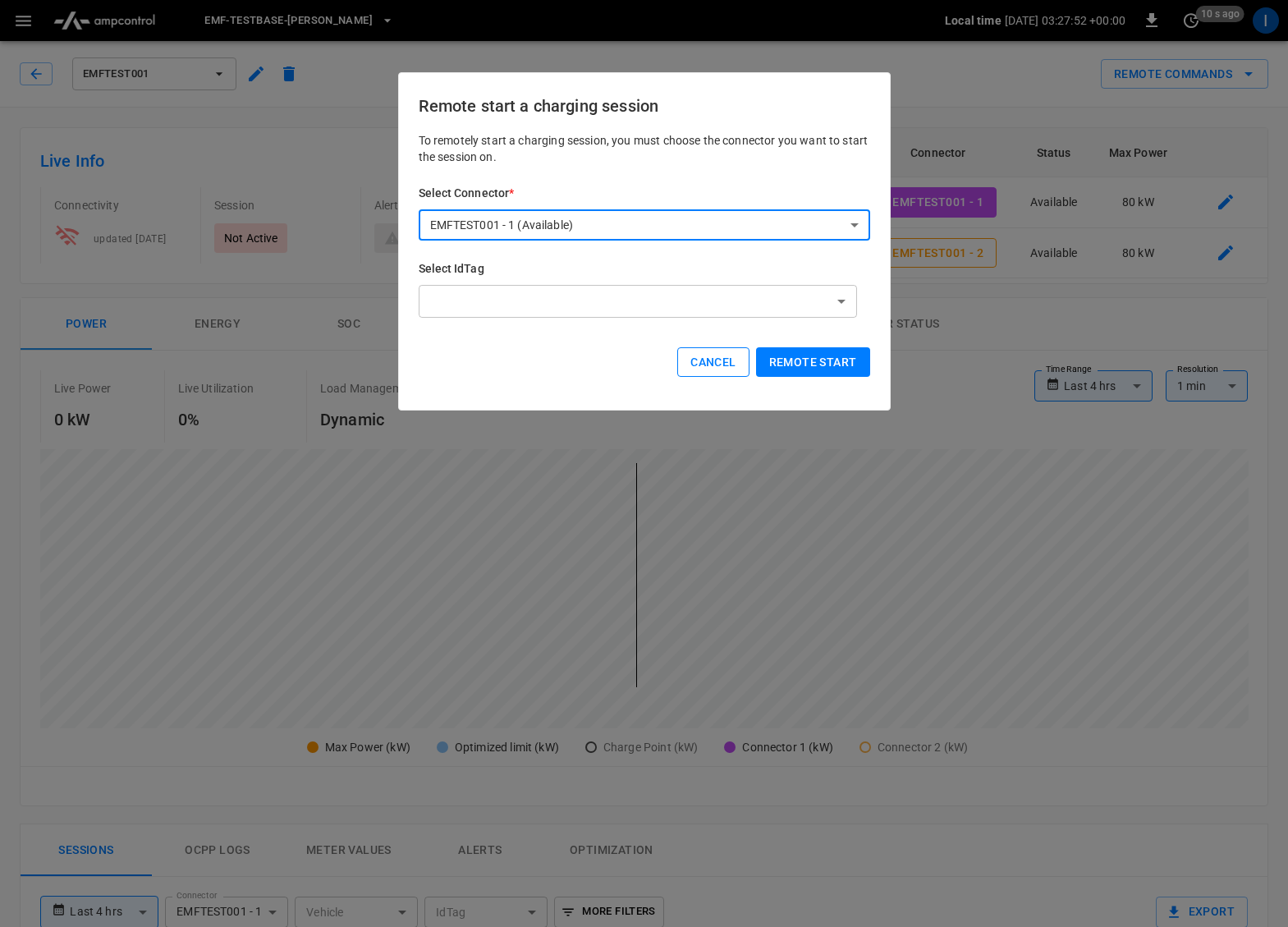
click at [726, 360] on button "Cancel" at bounding box center [713, 363] width 71 height 30
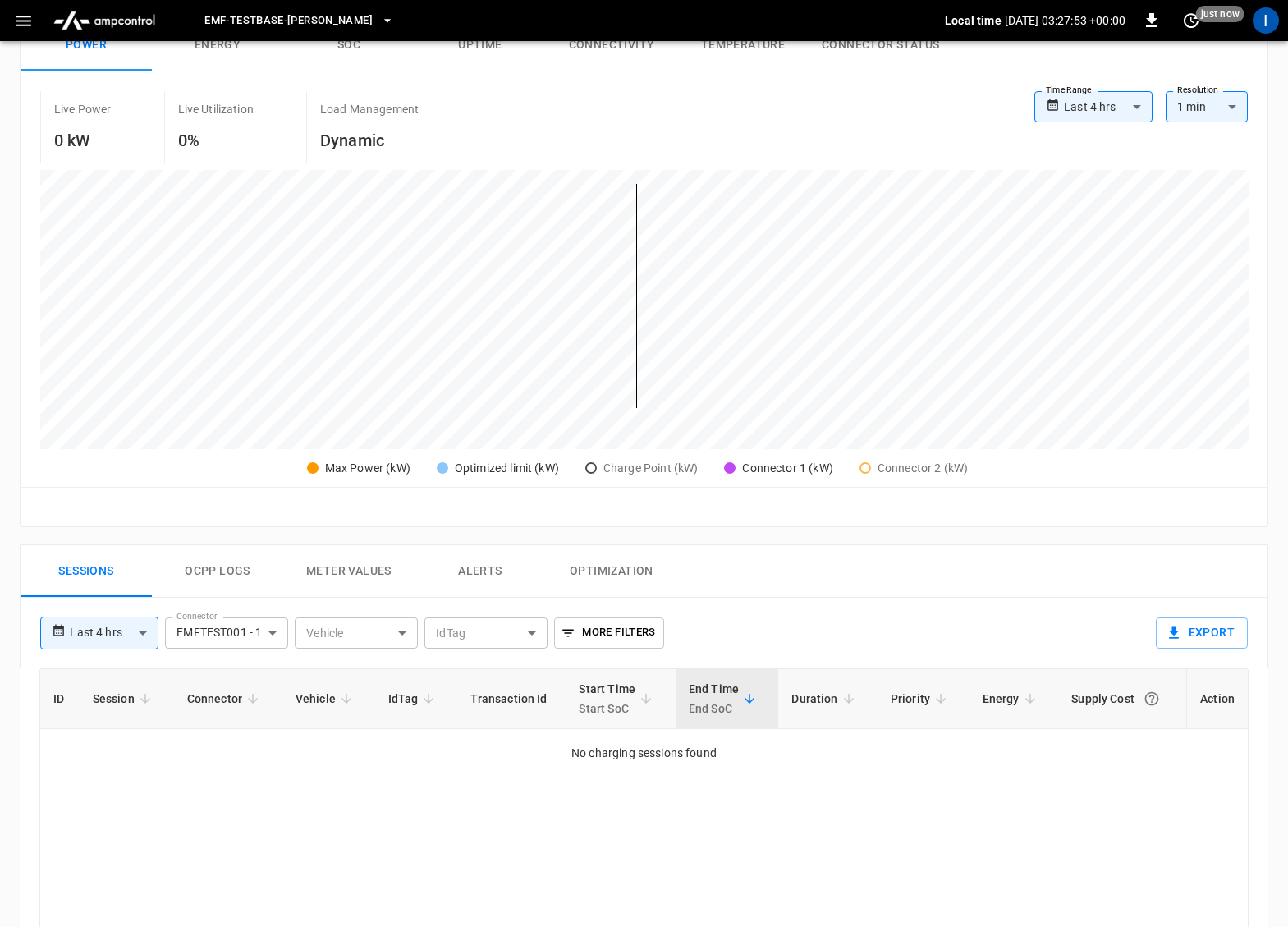
scroll to position [568, 0]
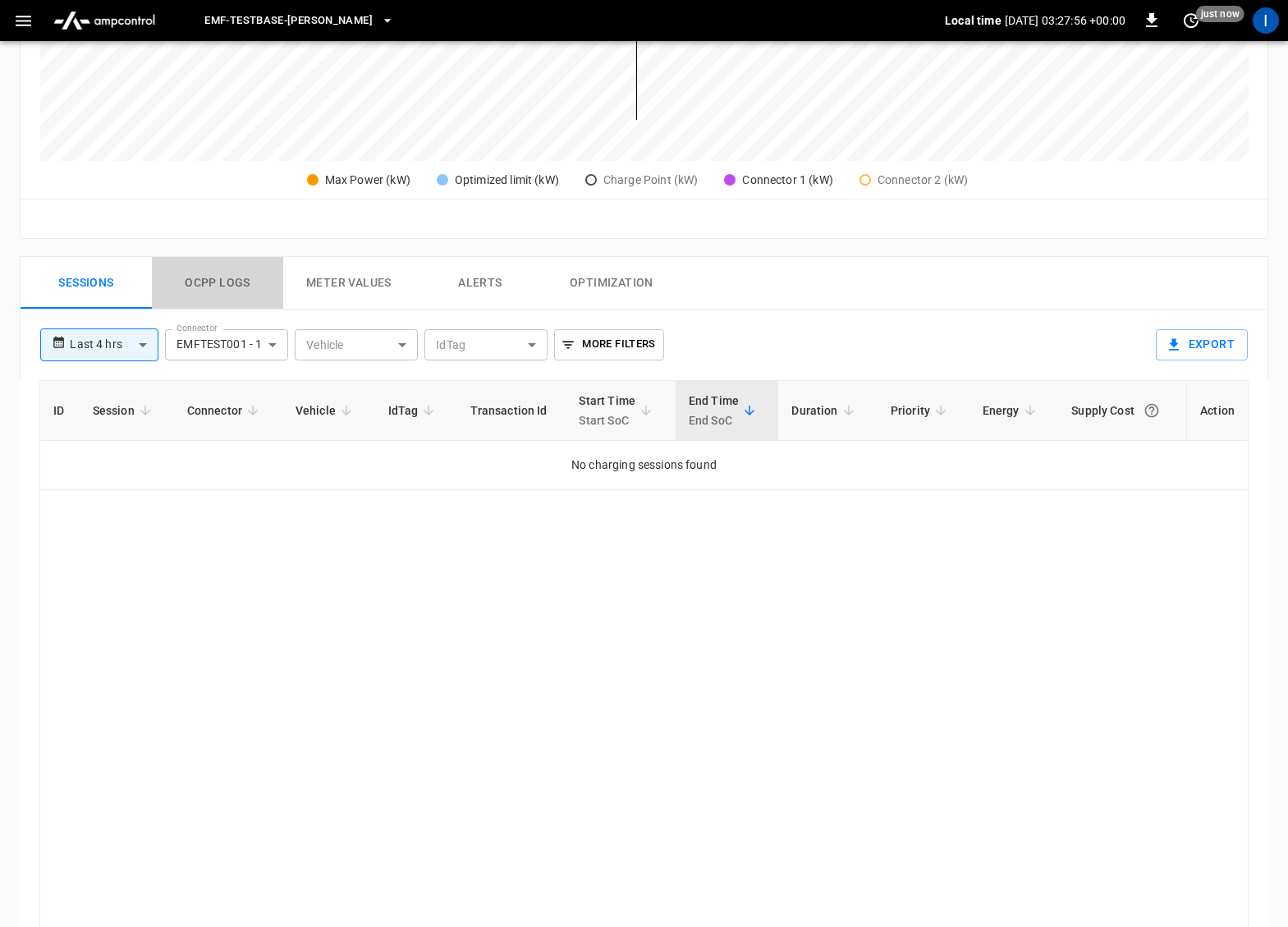
click at [198, 278] on button "Ocpp logs" at bounding box center [218, 283] width 132 height 52
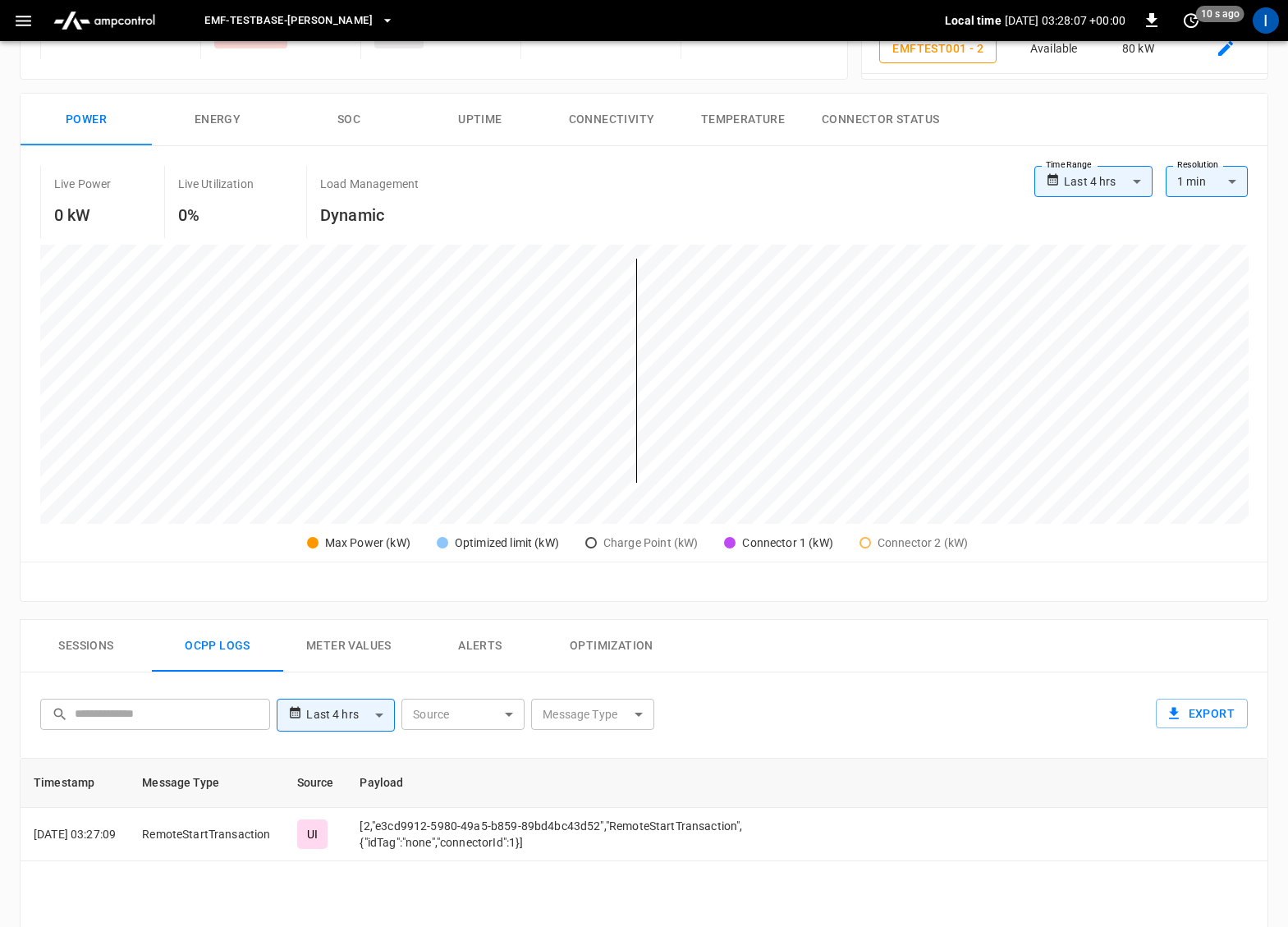
scroll to position [0, 0]
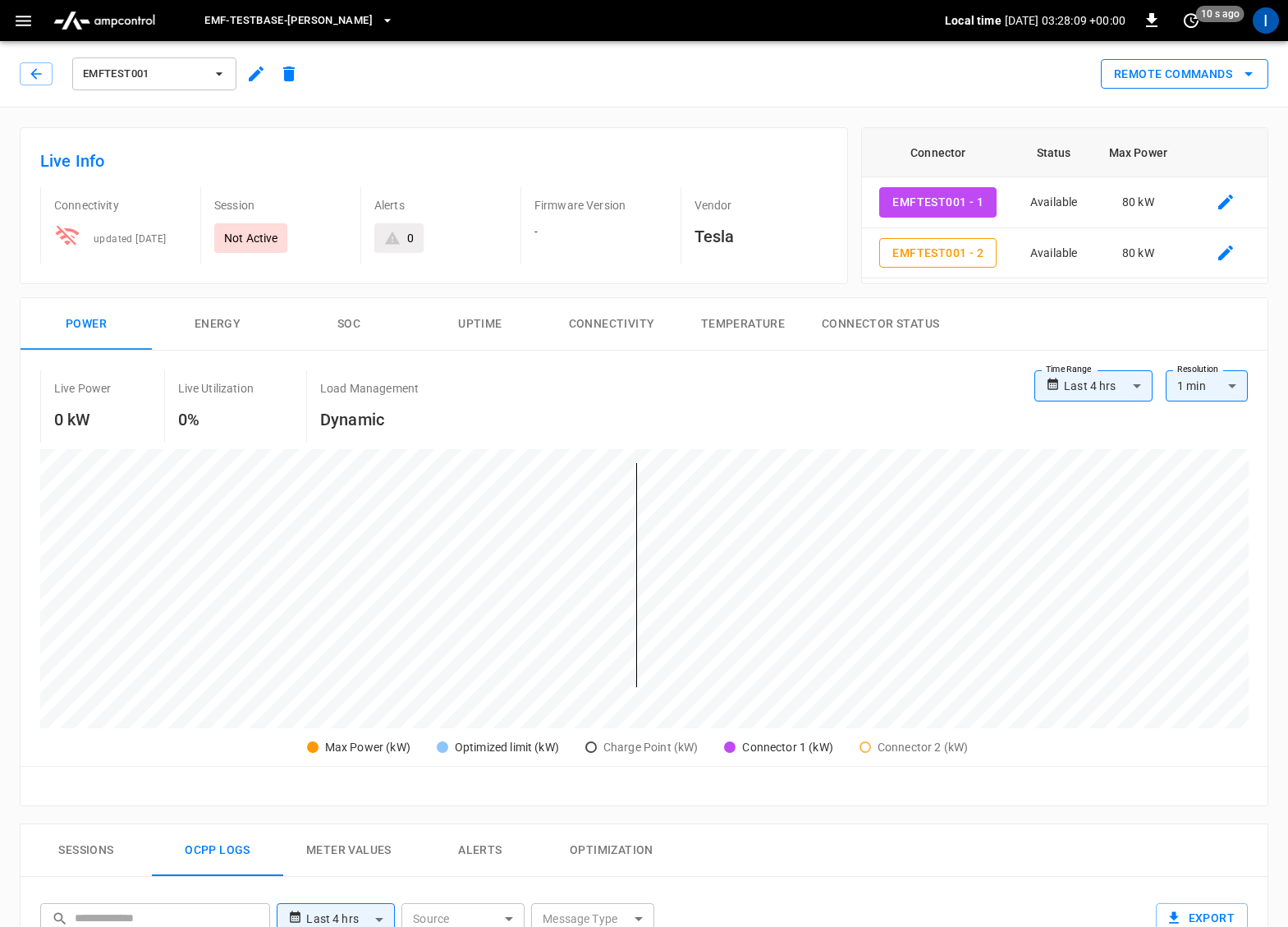
click at [1236, 78] on button "Remote Commands" at bounding box center [1185, 74] width 167 height 30
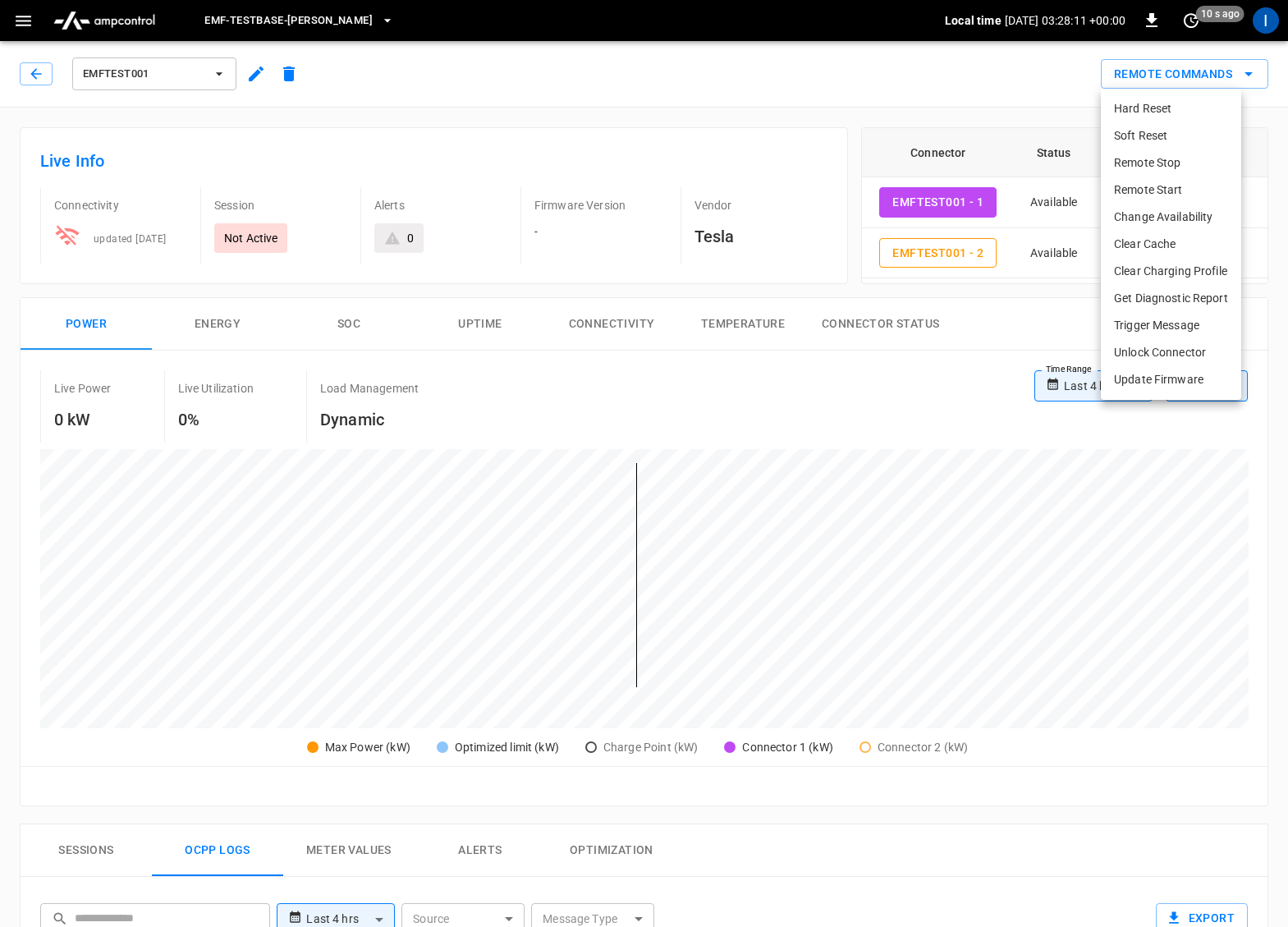
click at [1133, 197] on li "Remote Start" at bounding box center [1171, 189] width 141 height 27
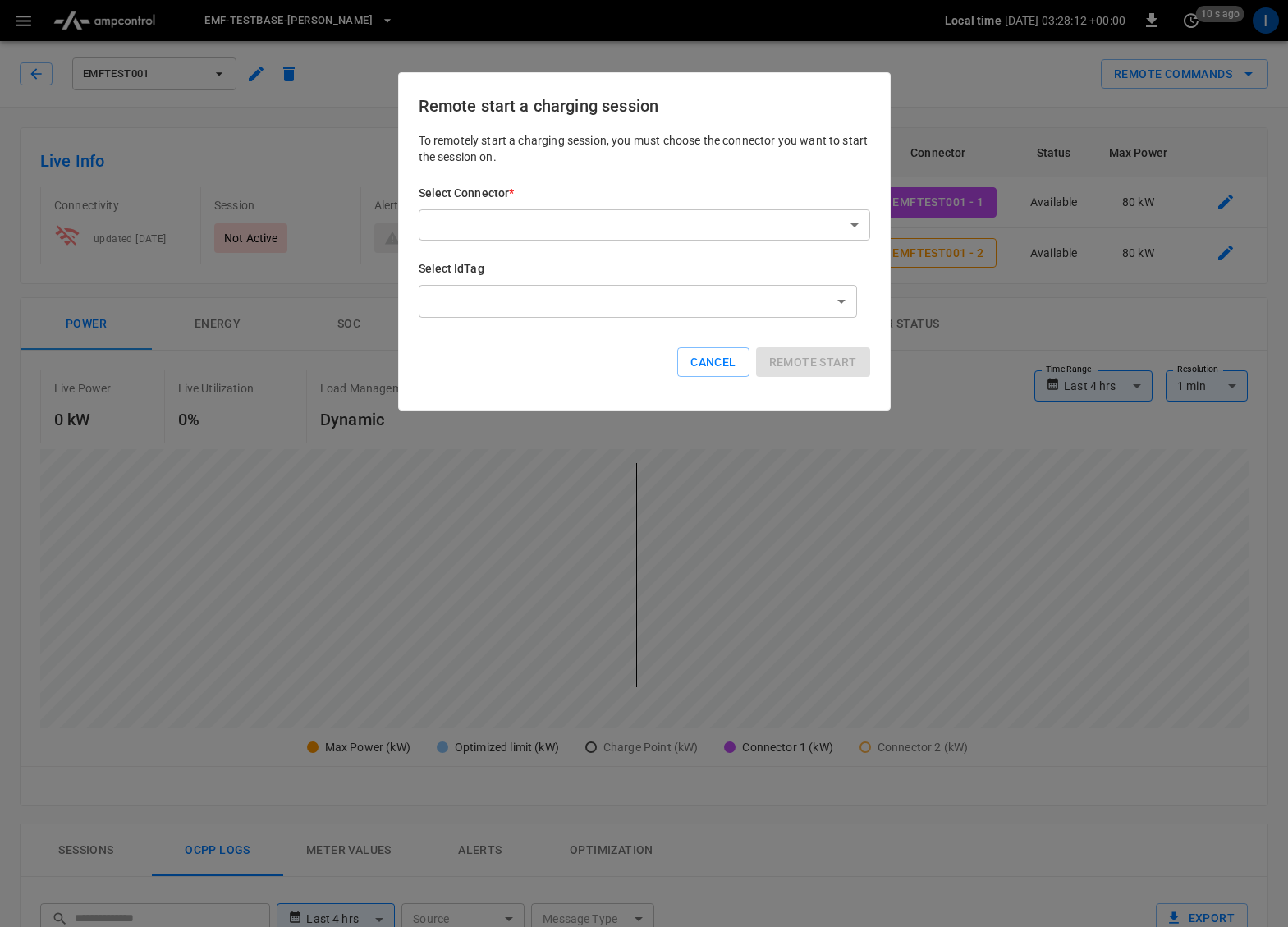
click at [793, 235] on body "**********" at bounding box center [644, 837] width 1288 height 1675
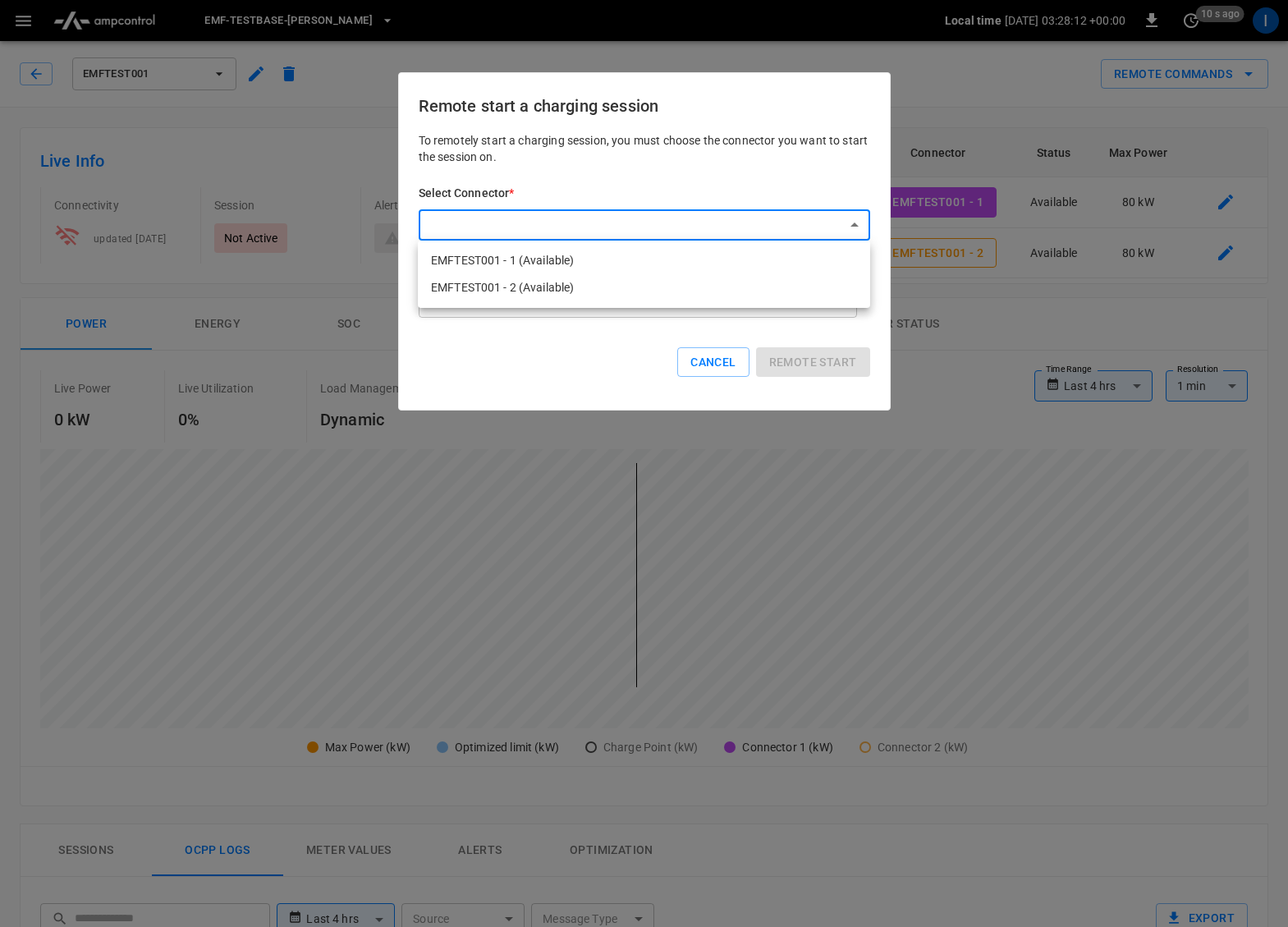
click at [749, 278] on li "EMFTEST001 - 2 (Available)" at bounding box center [644, 287] width 453 height 27
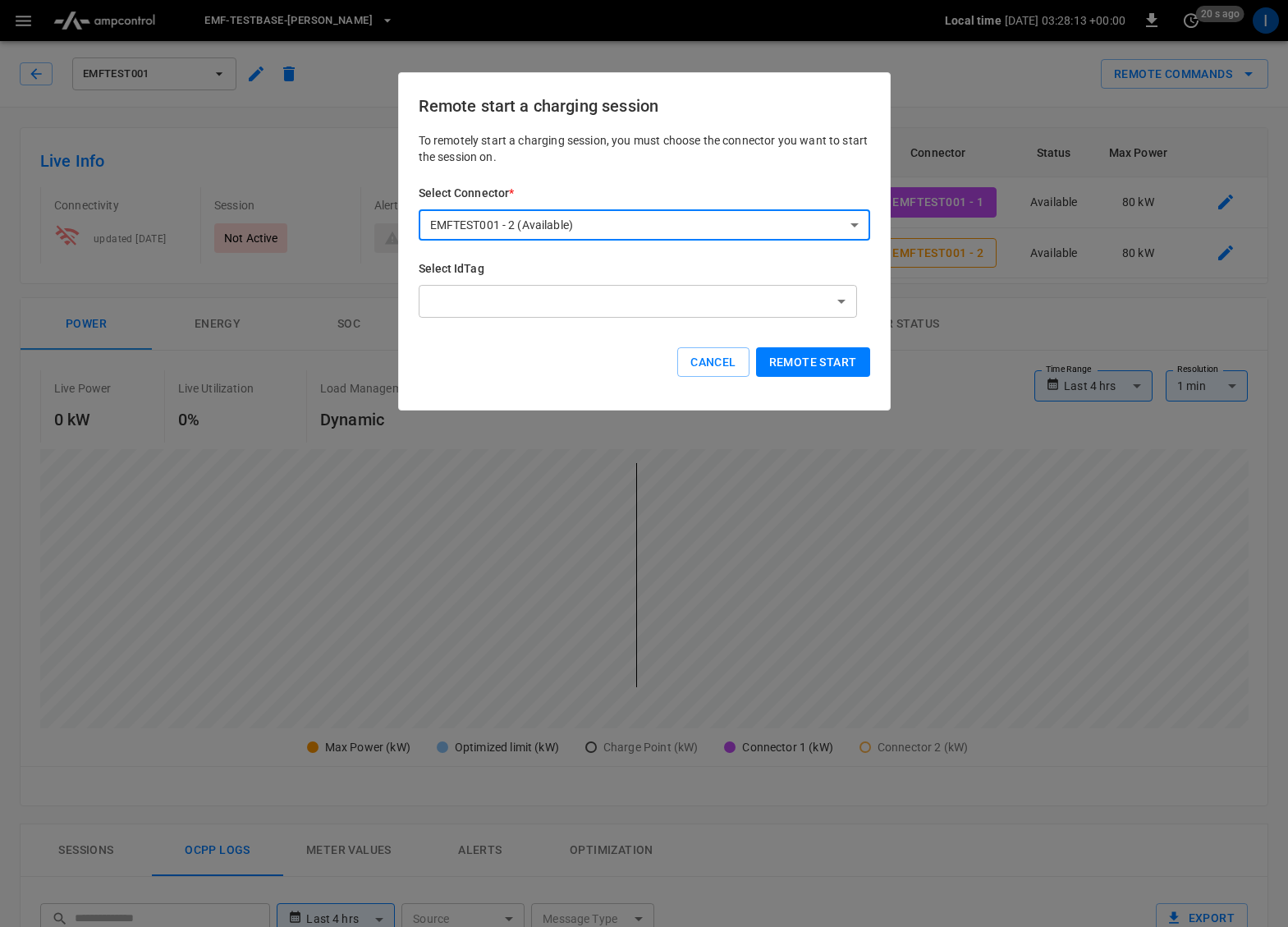
click at [760, 237] on body "**********" at bounding box center [644, 837] width 1288 height 1675
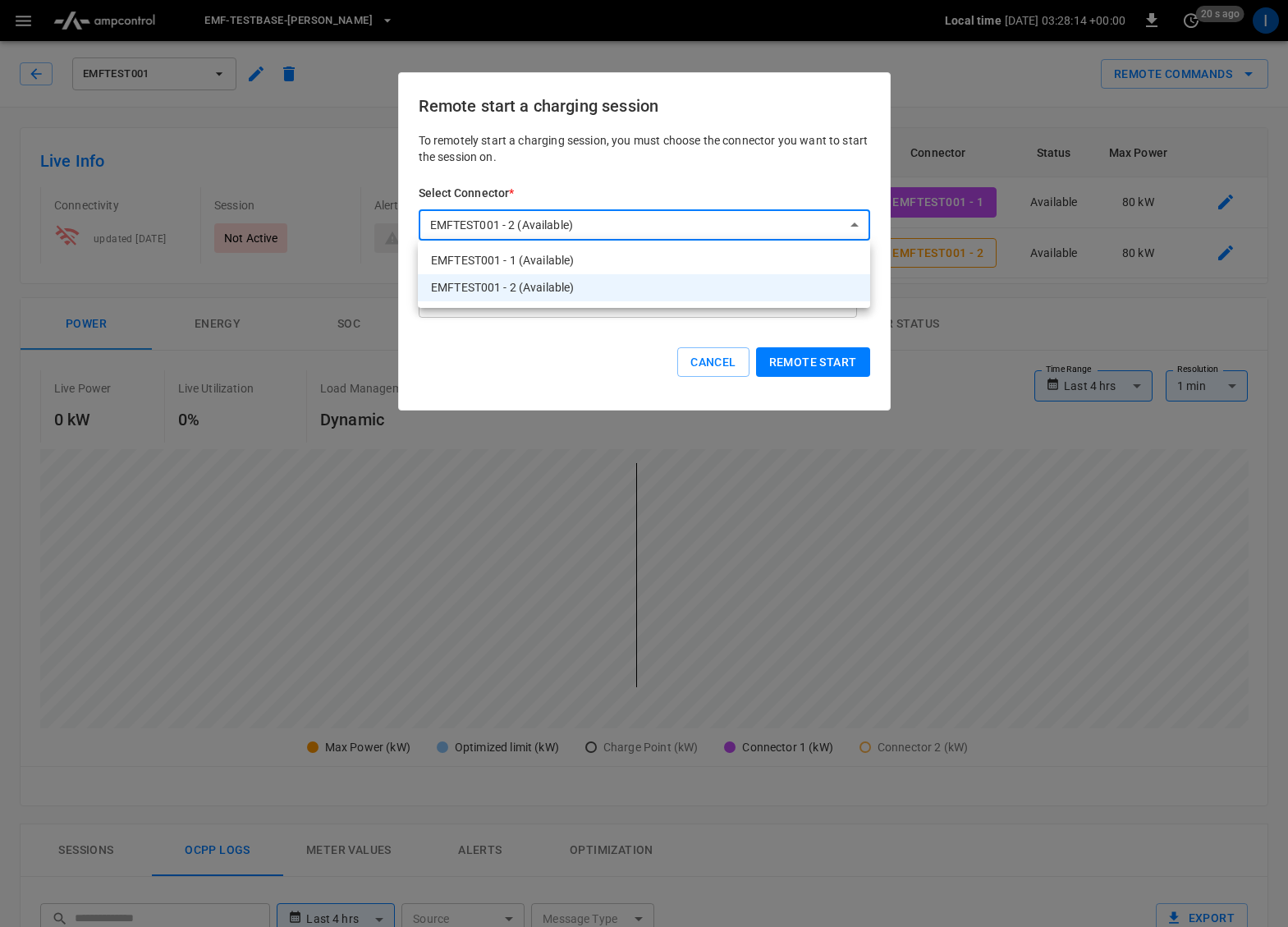
click at [729, 261] on li "EMFTEST001 - 1 (Available)" at bounding box center [644, 261] width 453 height 27
type input "**********"
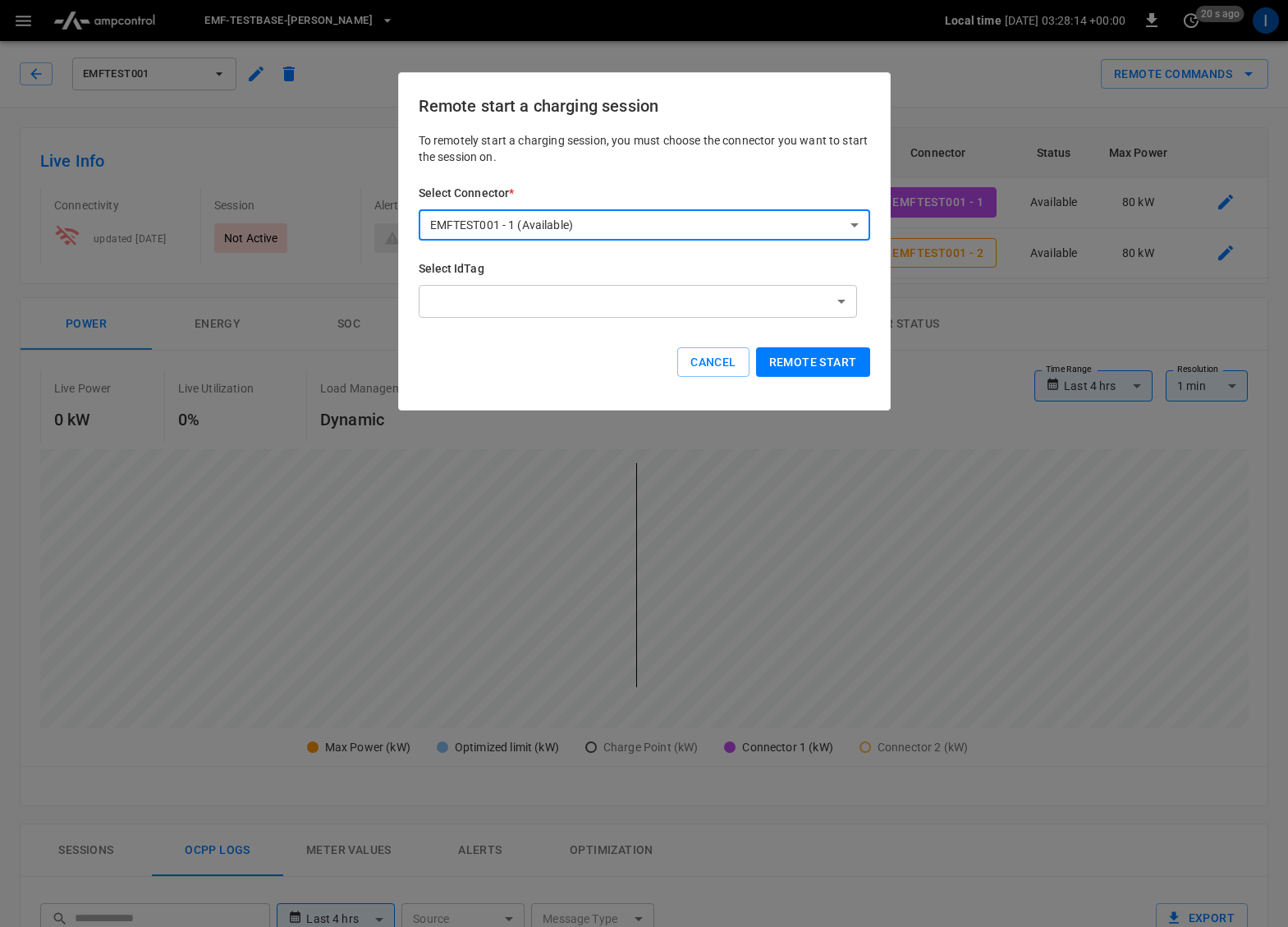
click at [792, 368] on button "Remote start" at bounding box center [813, 363] width 114 height 30
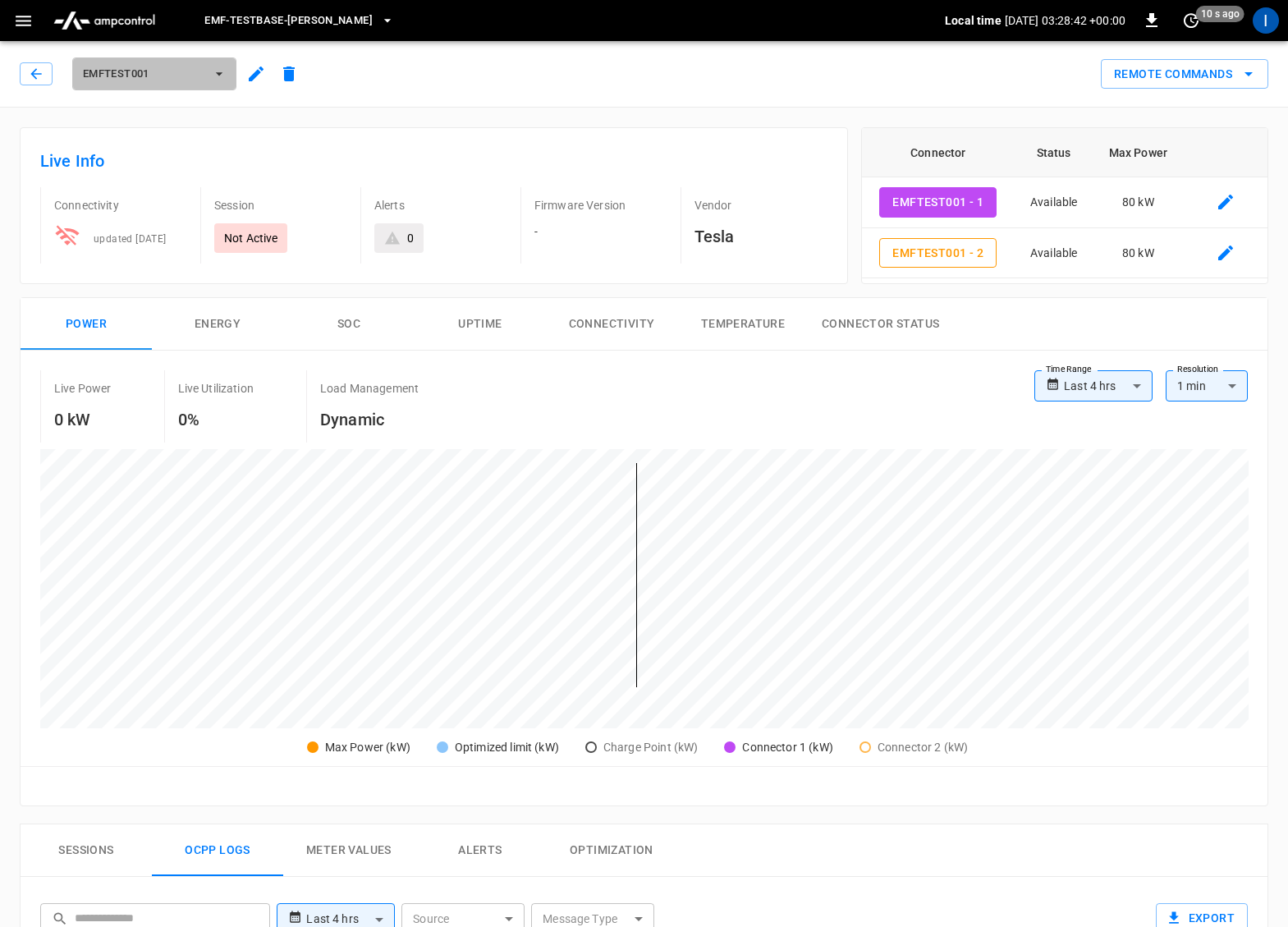
click at [204, 80] on button "EMFTEST001" at bounding box center [154, 74] width 165 height 33
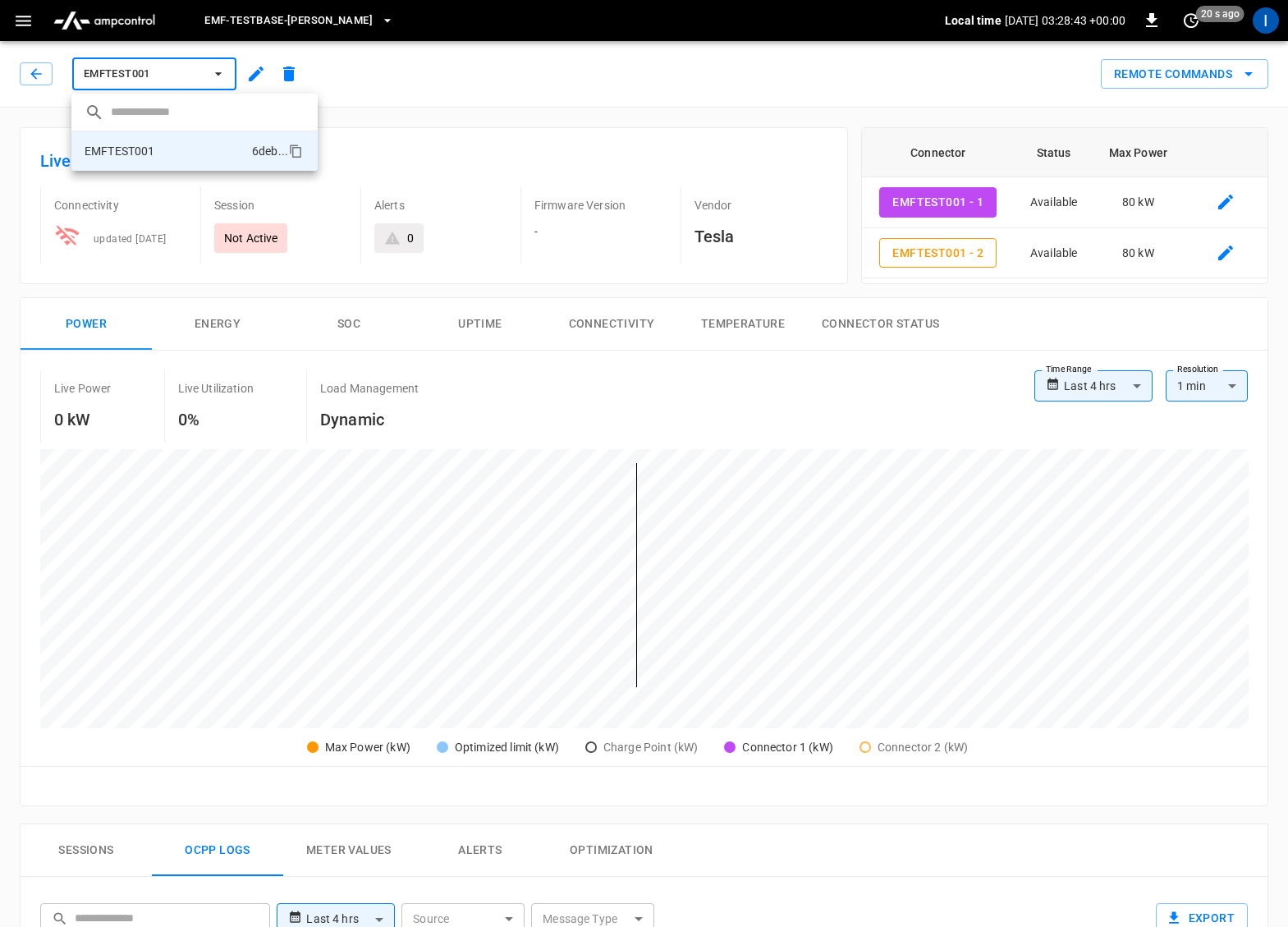
click at [422, 74] on div at bounding box center [644, 464] width 1288 height 927
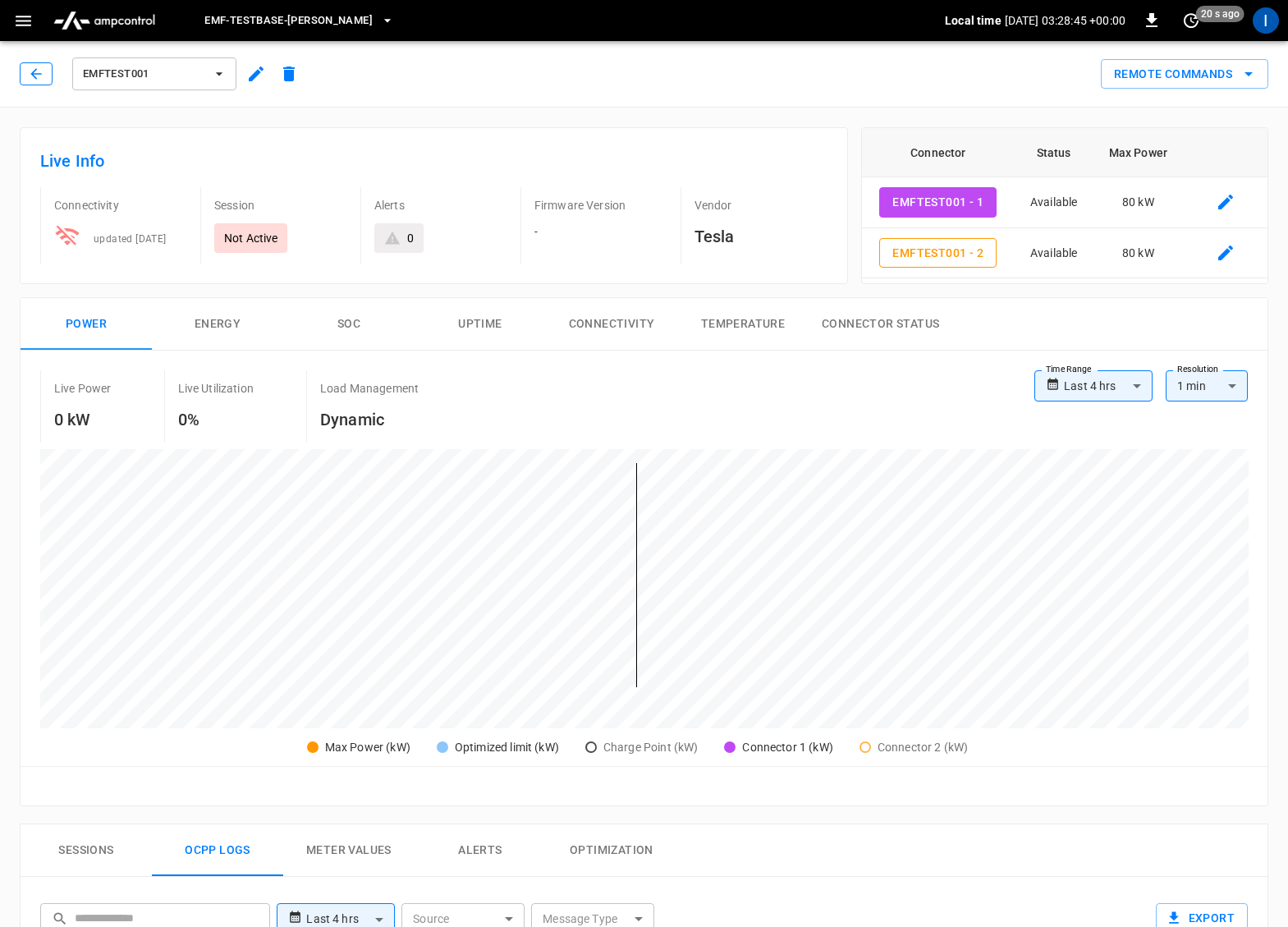
click at [34, 67] on icon "button" at bounding box center [36, 74] width 16 height 16
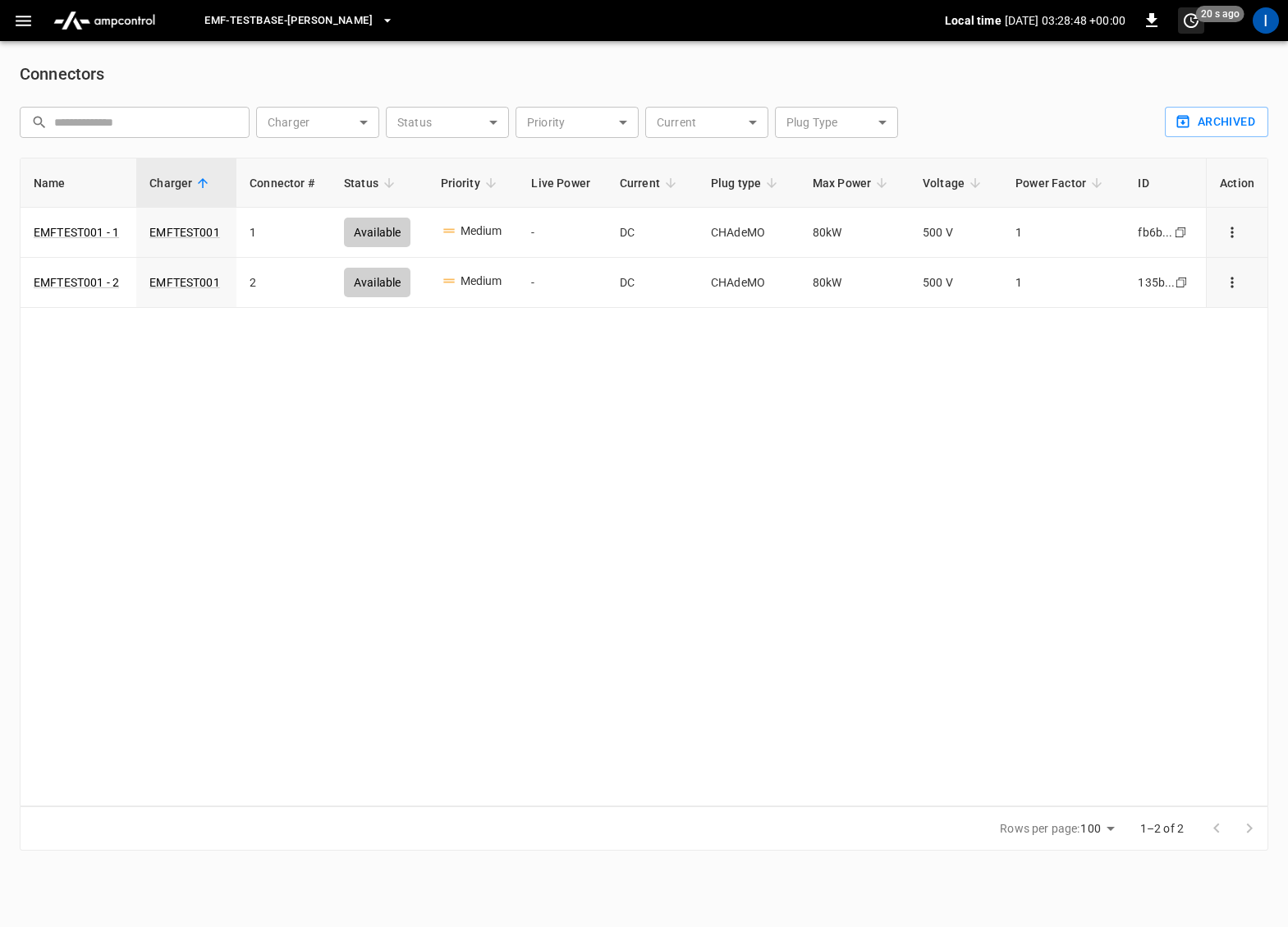
click at [1186, 17] on icon "set refresh interval" at bounding box center [1191, 20] width 15 height 15
click at [1145, 56] on li "Refresh now" at bounding box center [1139, 53] width 131 height 27
click at [599, 474] on div at bounding box center [644, 464] width 1288 height 927
